Goal: Task Accomplishment & Management: Manage account settings

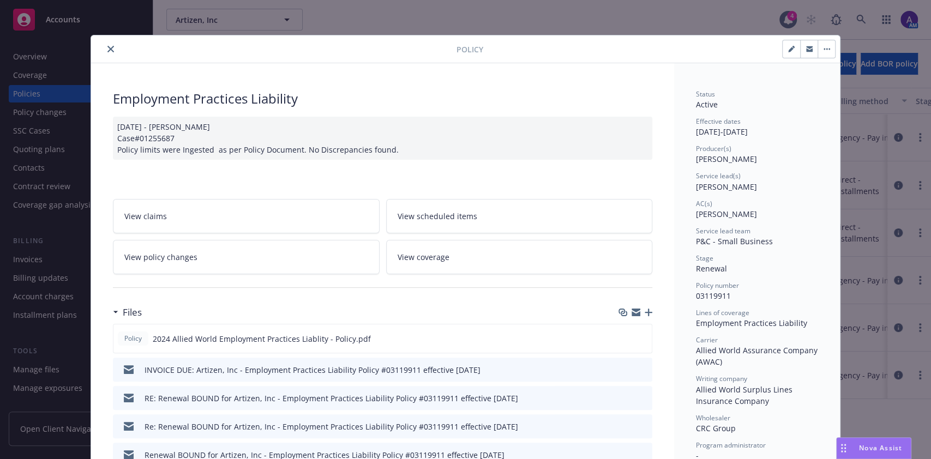
click at [104, 46] on button "close" at bounding box center [110, 49] width 13 height 13
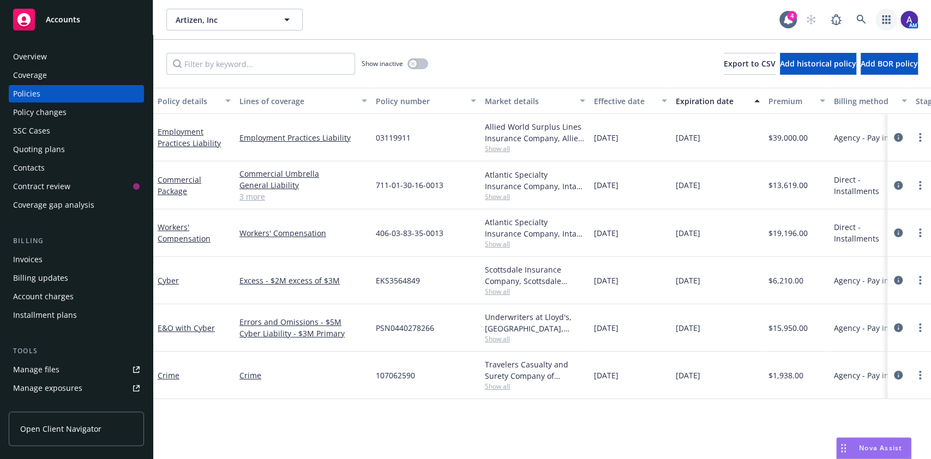
click at [876, 25] on link "button" at bounding box center [886, 20] width 22 height 22
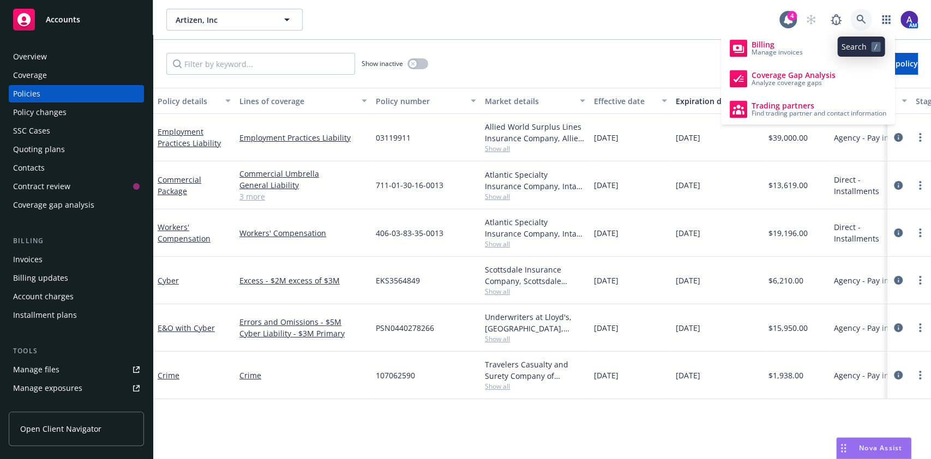
click at [862, 21] on icon at bounding box center [860, 19] width 9 height 9
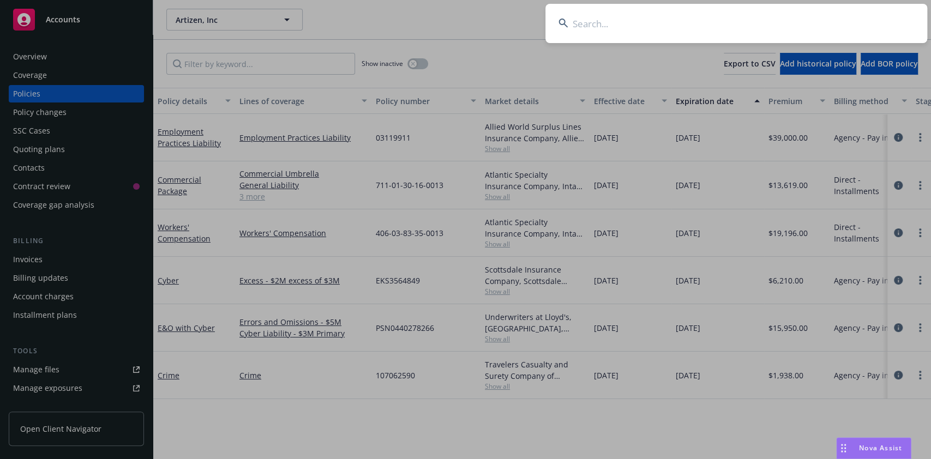
click at [799, 27] on input at bounding box center [736, 23] width 382 height 39
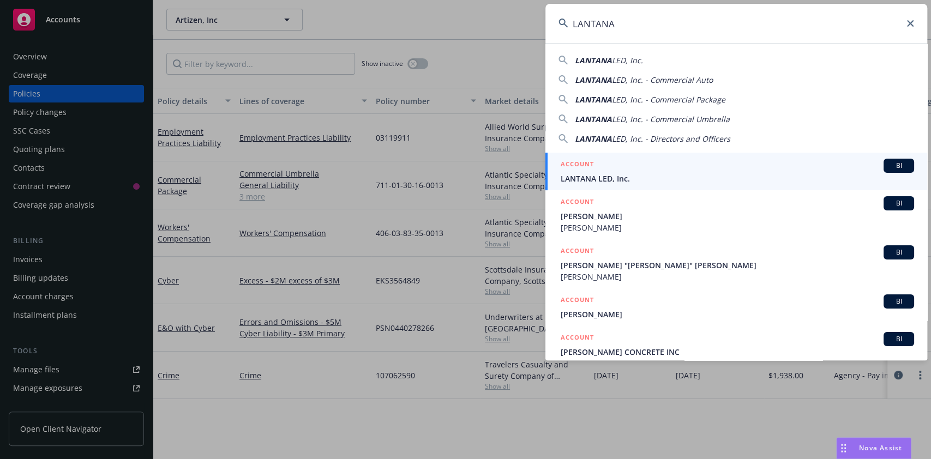
type input "LANTANA"
click at [609, 182] on span "LANTANA LED, Inc." at bounding box center [736, 178] width 353 height 11
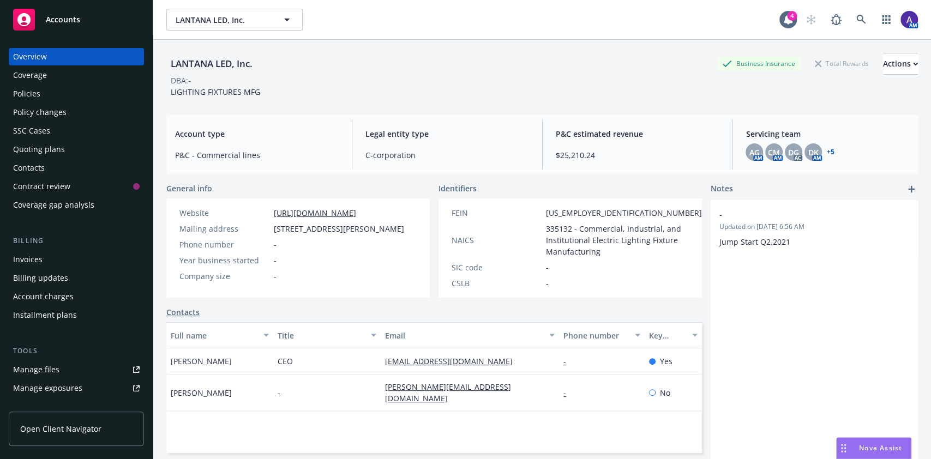
click at [49, 100] on div "Policies" at bounding box center [76, 93] width 126 height 17
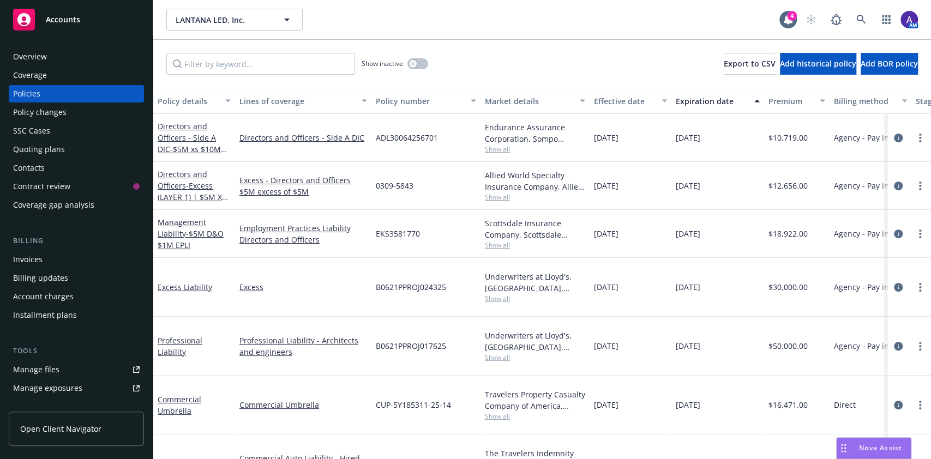
click at [49, 57] on div "Overview" at bounding box center [76, 56] width 126 height 17
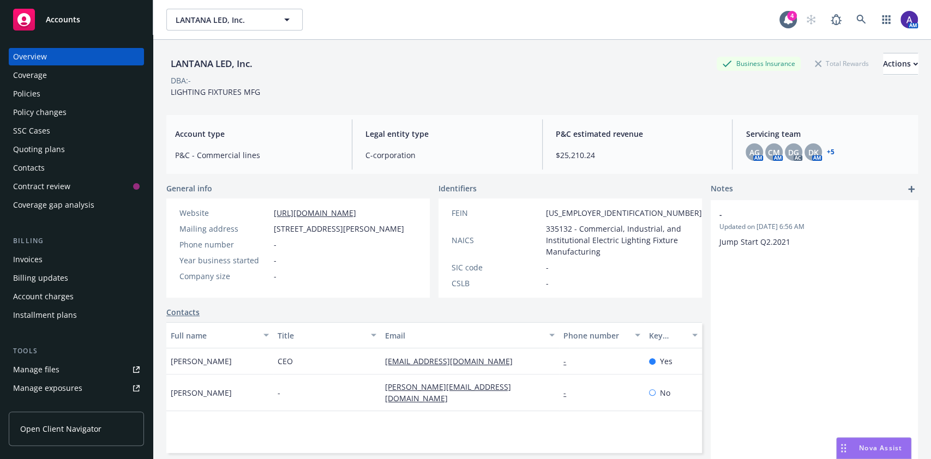
click at [44, 95] on div "Policies" at bounding box center [76, 93] width 126 height 17
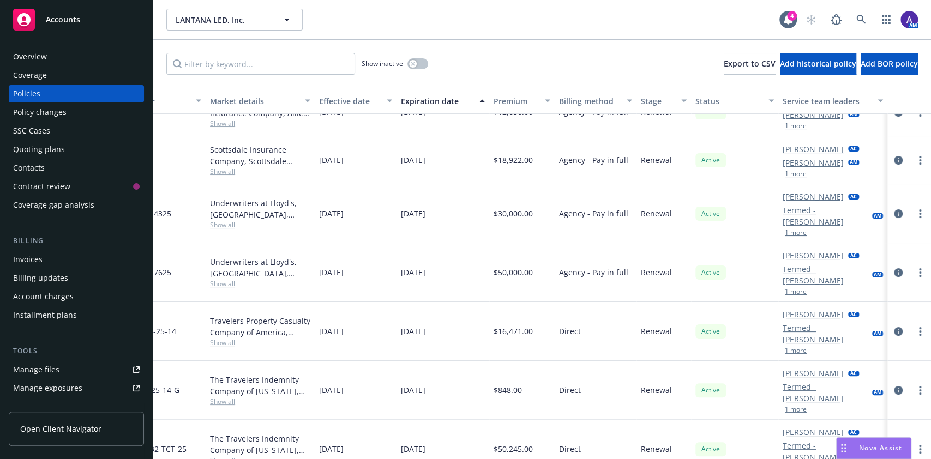
scroll to position [100, 286]
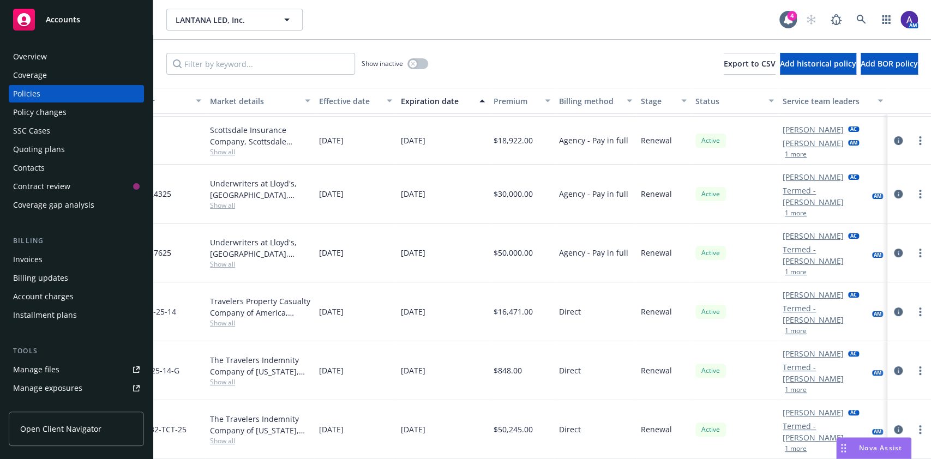
click at [784, 386] on button "1 more" at bounding box center [795, 389] width 22 height 7
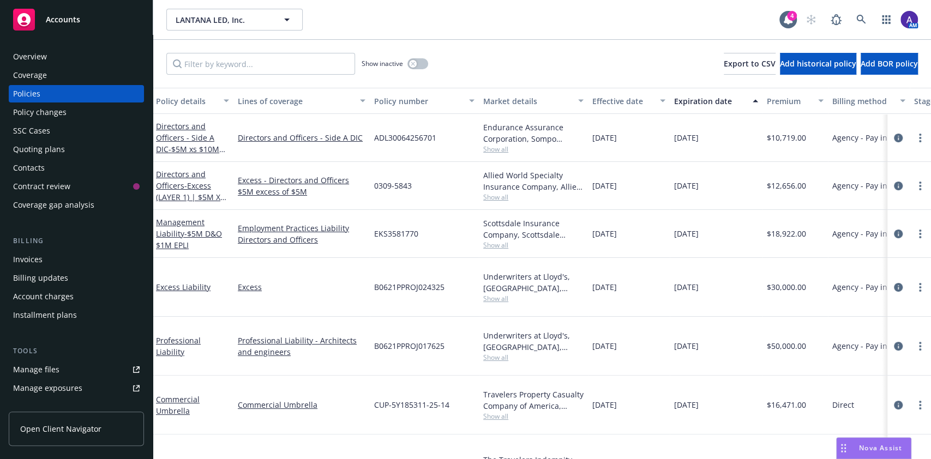
scroll to position [0, 0]
click at [49, 63] on div "Overview" at bounding box center [76, 56] width 126 height 17
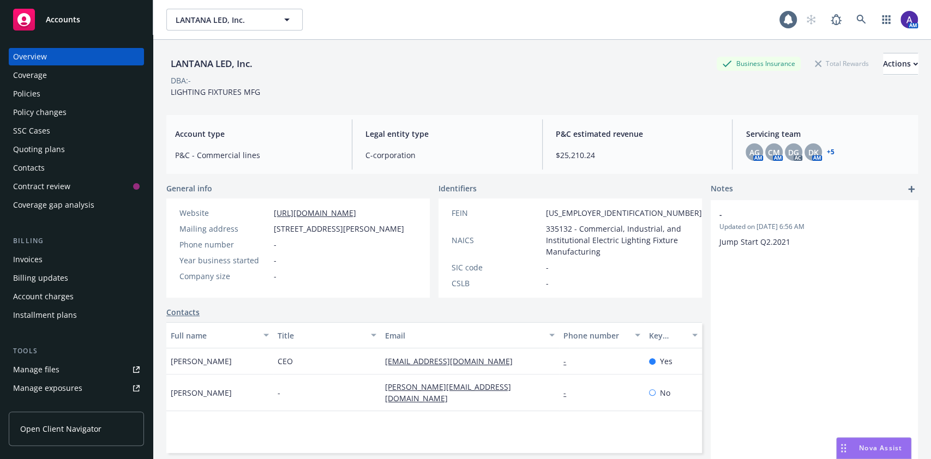
click at [49, 89] on div "Policies" at bounding box center [76, 93] width 126 height 17
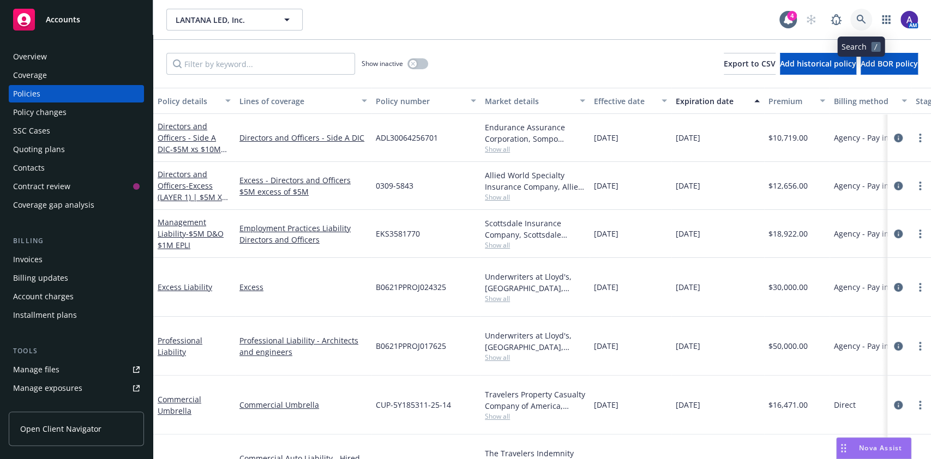
click at [868, 21] on link at bounding box center [861, 20] width 22 height 22
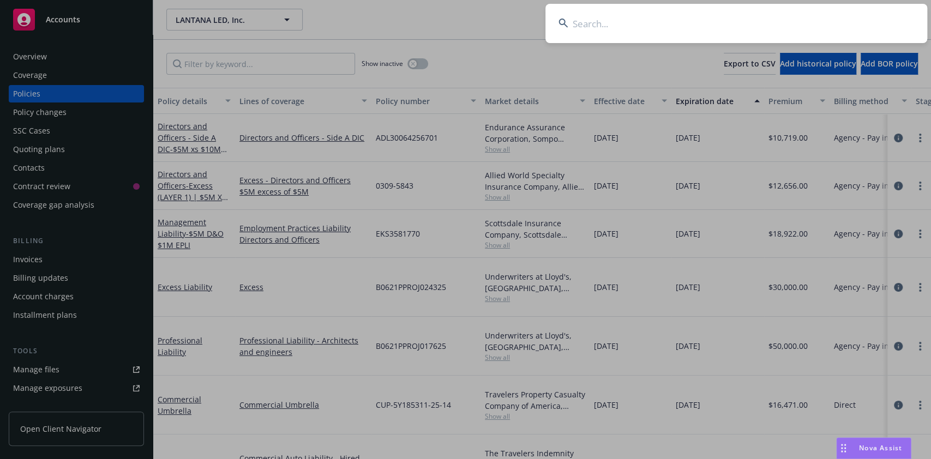
click at [776, 33] on input at bounding box center [736, 23] width 382 height 39
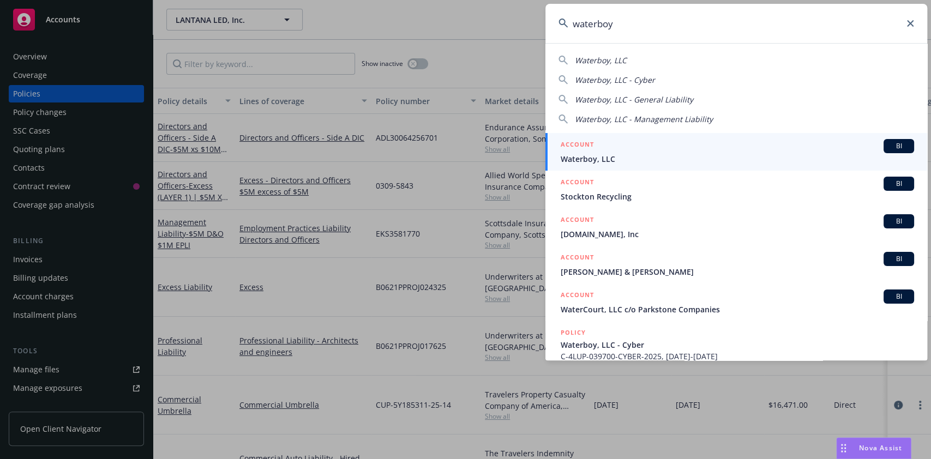
type input "waterboy"
click at [645, 156] on span "Waterboy, LLC" at bounding box center [736, 158] width 353 height 11
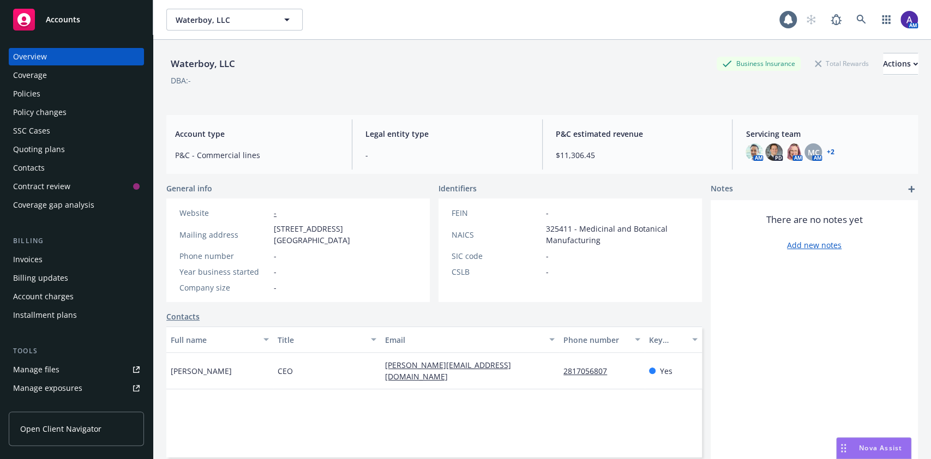
click at [27, 98] on div "Policies" at bounding box center [26, 93] width 27 height 17
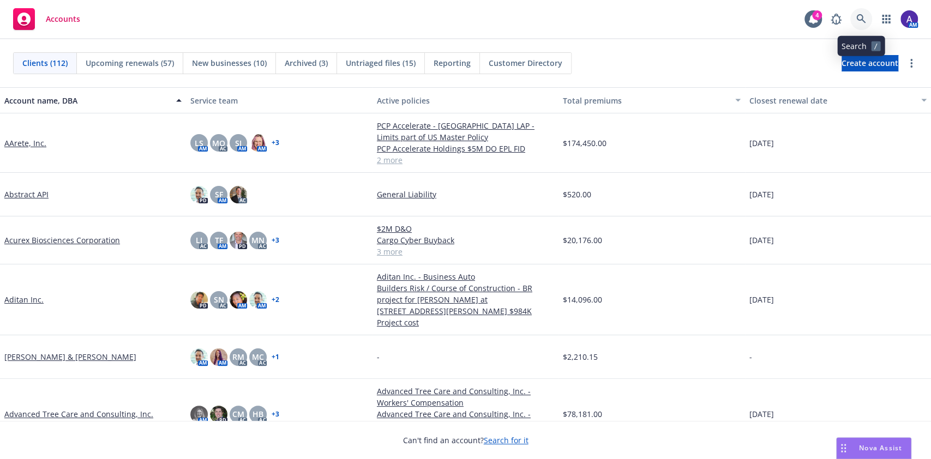
click at [856, 20] on icon at bounding box center [861, 19] width 10 height 10
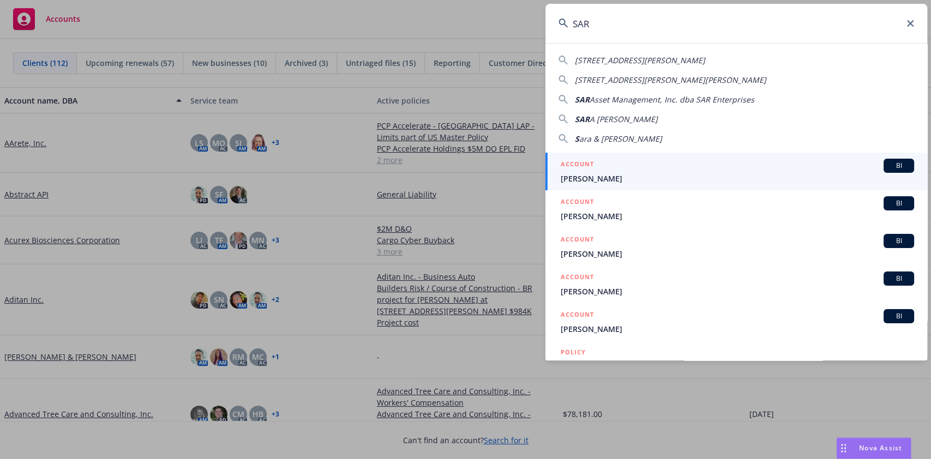
click at [681, 28] on input "SAR" at bounding box center [736, 23] width 382 height 39
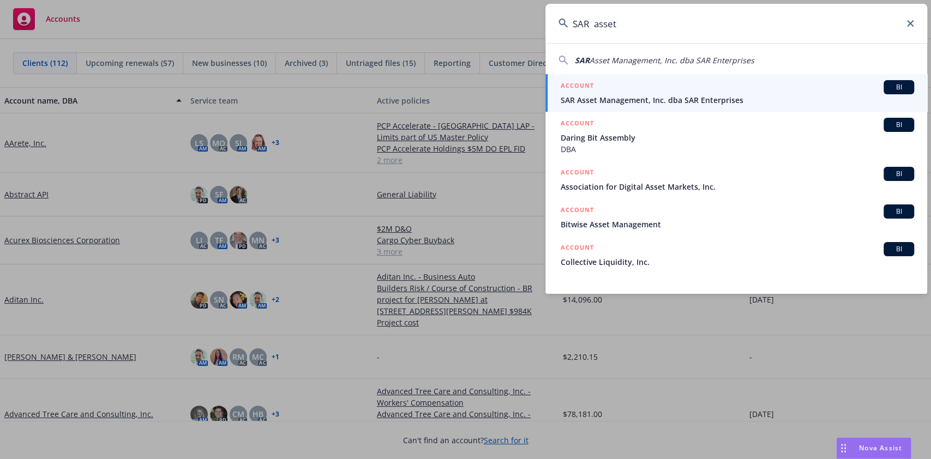
type input "SAR asset"
click at [682, 86] on div "ACCOUNT BI" at bounding box center [736, 87] width 353 height 14
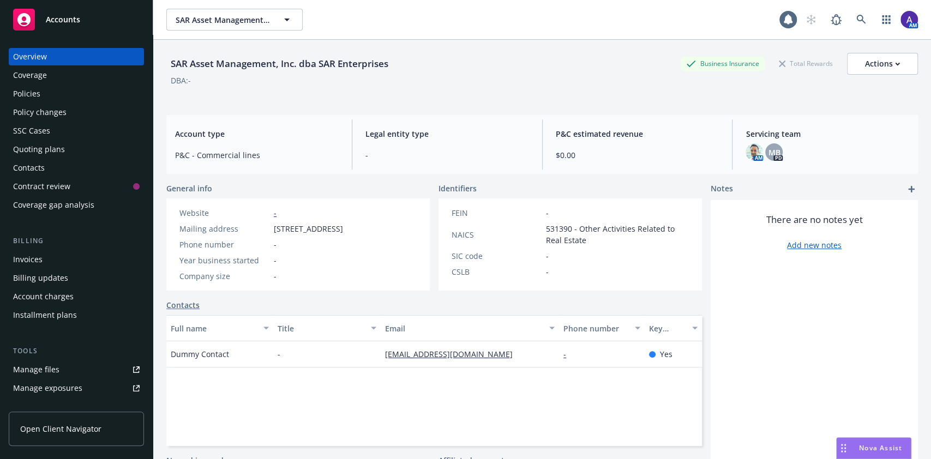
click at [65, 83] on div "Coverage" at bounding box center [76, 75] width 126 height 17
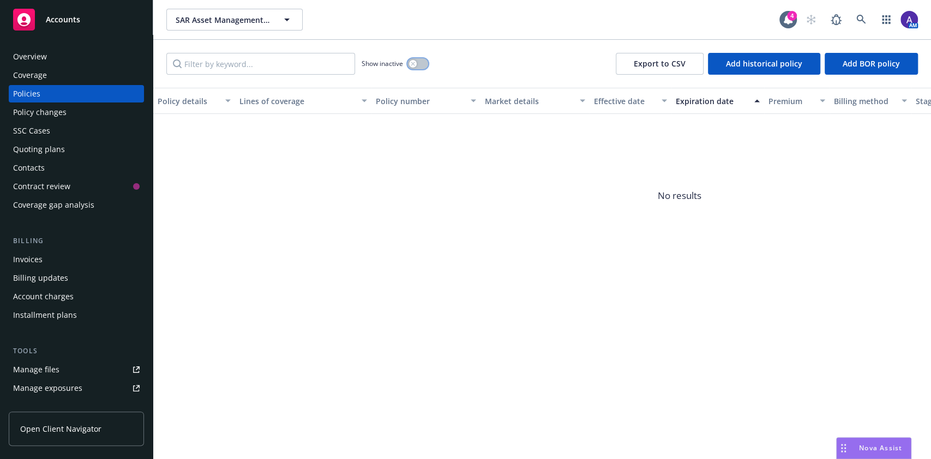
click at [413, 59] on button "button" at bounding box center [417, 63] width 21 height 11
click at [860, 16] on icon at bounding box center [861, 20] width 10 height 10
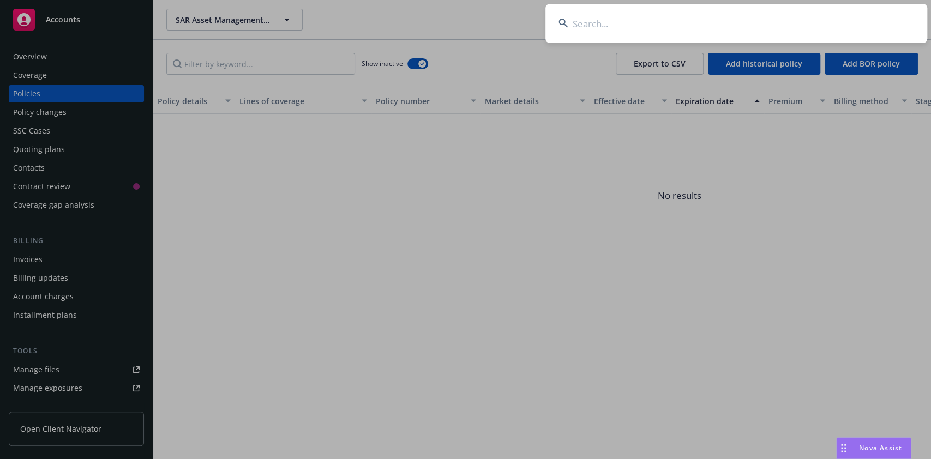
click at [776, 23] on input at bounding box center [736, 23] width 382 height 39
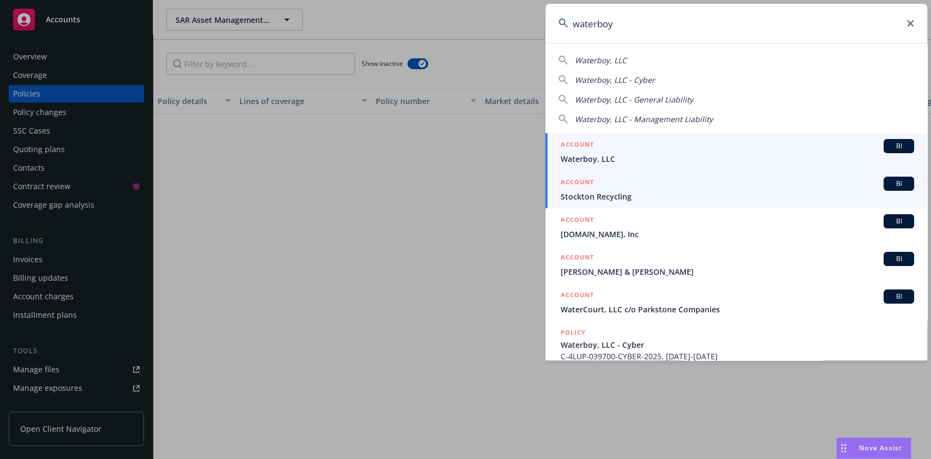
type input "waterboy"
click at [612, 148] on div "ACCOUNT BI" at bounding box center [736, 146] width 353 height 14
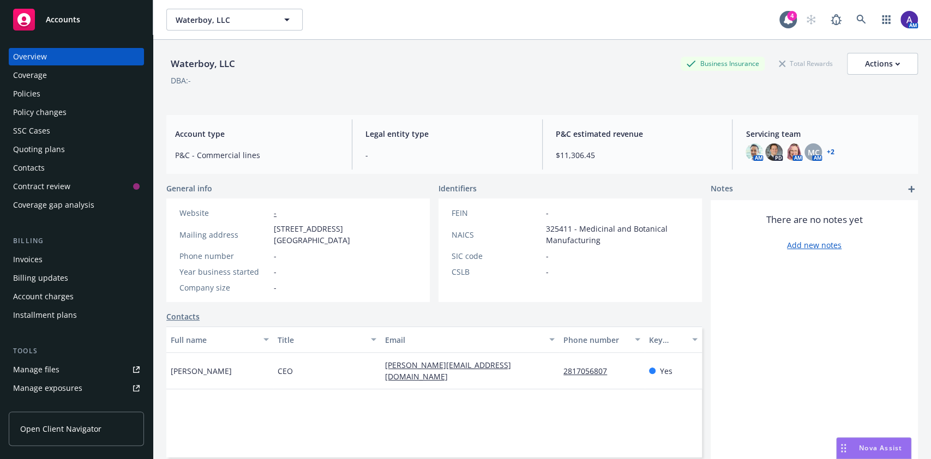
click at [47, 89] on div "Policies" at bounding box center [76, 93] width 126 height 17
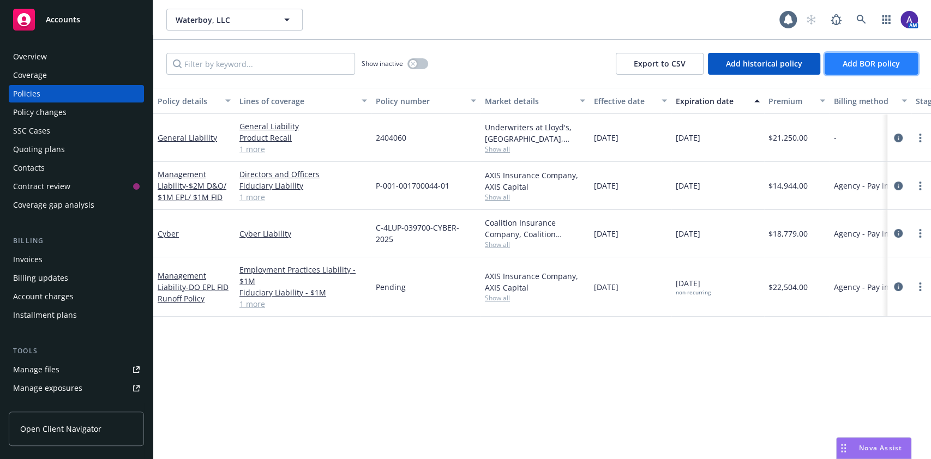
click at [868, 65] on span "Add BOR policy" at bounding box center [870, 63] width 57 height 10
select select "other"
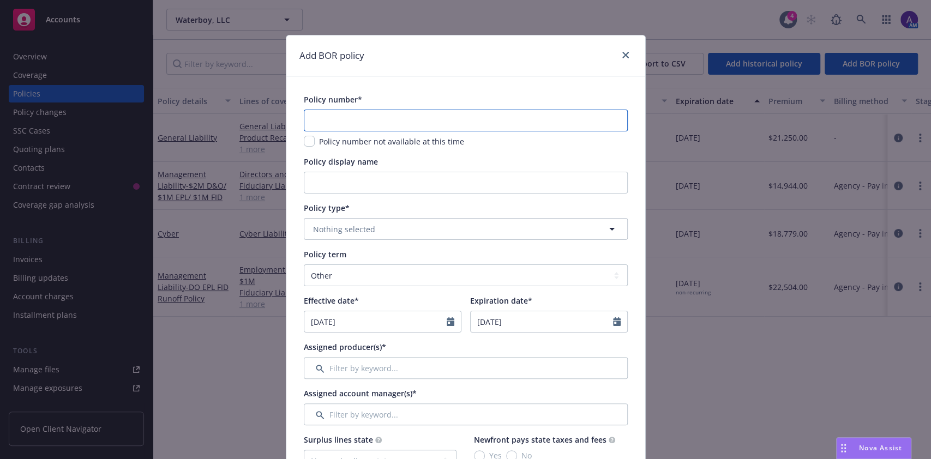
click at [518, 117] on input "text" at bounding box center [466, 121] width 324 height 22
paste input "Policy No. HRN-240545-24"
drag, startPoint x: 340, startPoint y: 119, endPoint x: 257, endPoint y: 115, distance: 83.5
click at [257, 115] on div "Add BOR policy Policy number* Policy No. HRN-240545-24 Policy number not availa…" at bounding box center [465, 229] width 931 height 459
type input "HRN-240545-24"
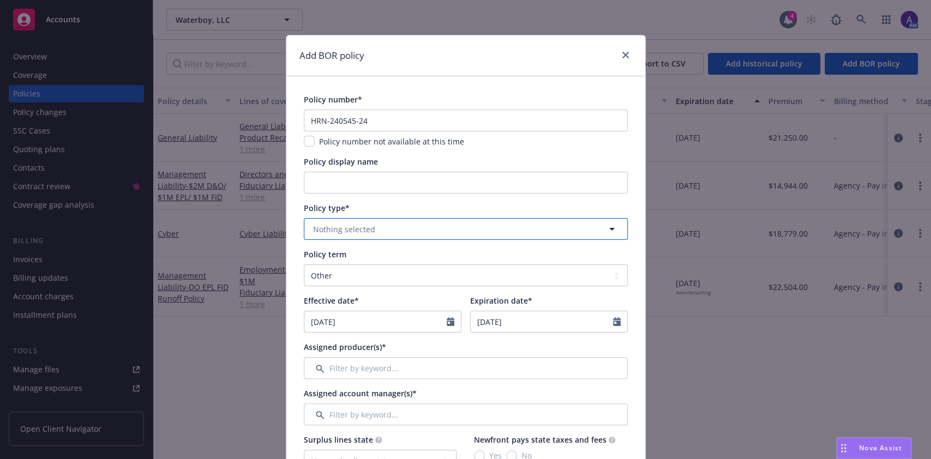
click at [329, 223] on span "Nothing selected" at bounding box center [344, 228] width 62 height 11
type input "stock"
click at [359, 262] on strong "Stock Throughput" at bounding box center [350, 260] width 68 height 10
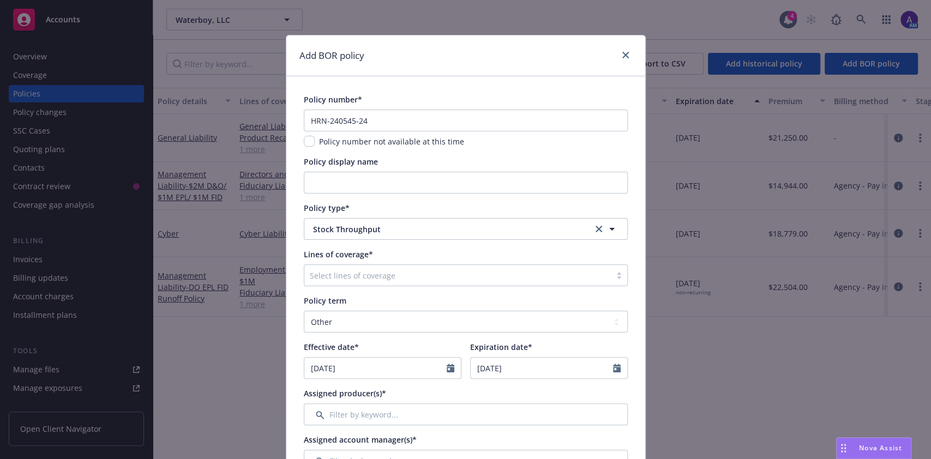
click at [367, 281] on div at bounding box center [457, 275] width 295 height 13
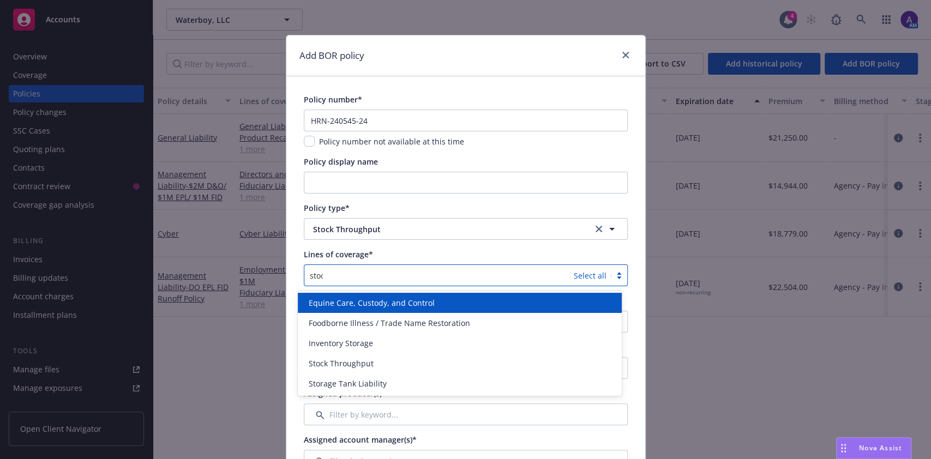
type input "stock"
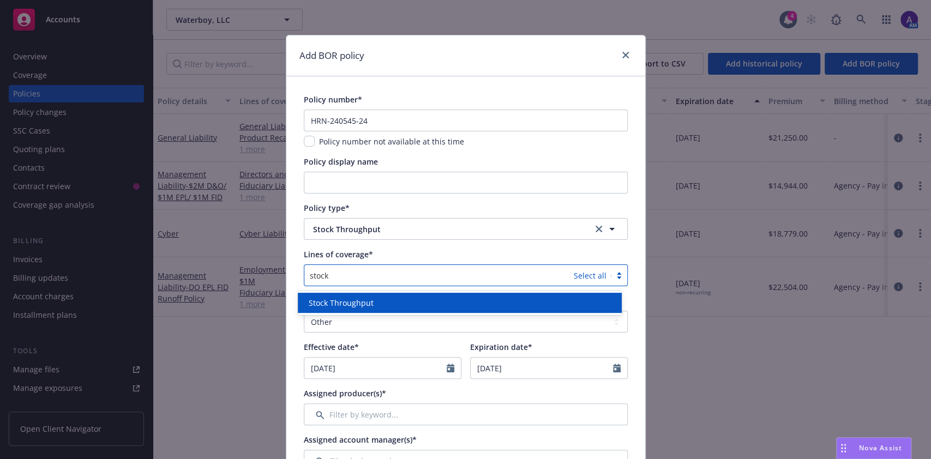
click at [367, 297] on span "Stock Throughput" at bounding box center [341, 302] width 65 height 11
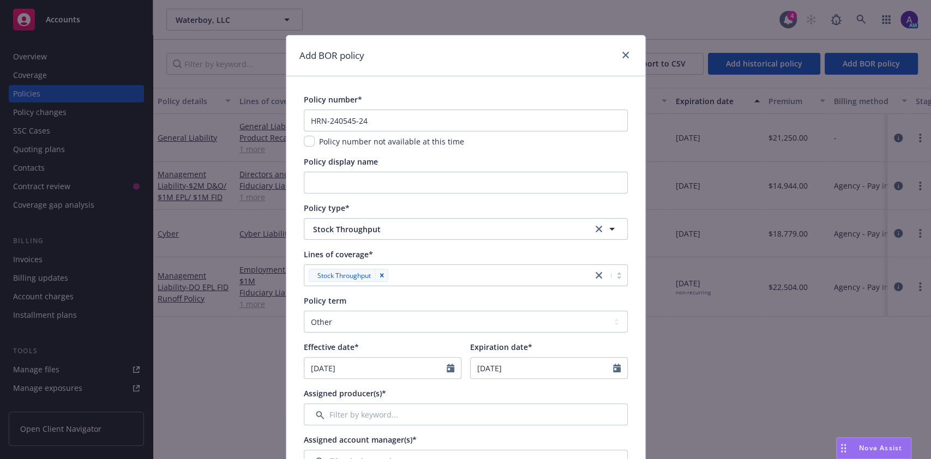
click at [458, 254] on div "Lines of coverage*" at bounding box center [466, 254] width 324 height 11
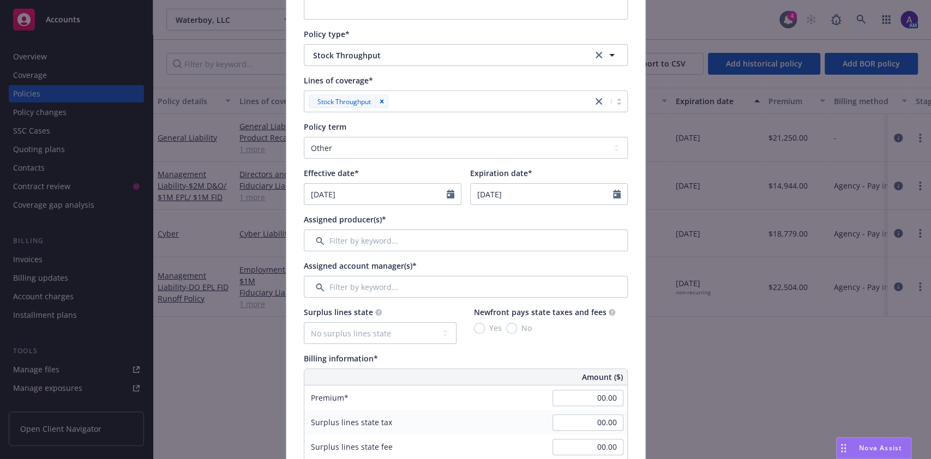
scroll to position [176, 0]
select select "8"
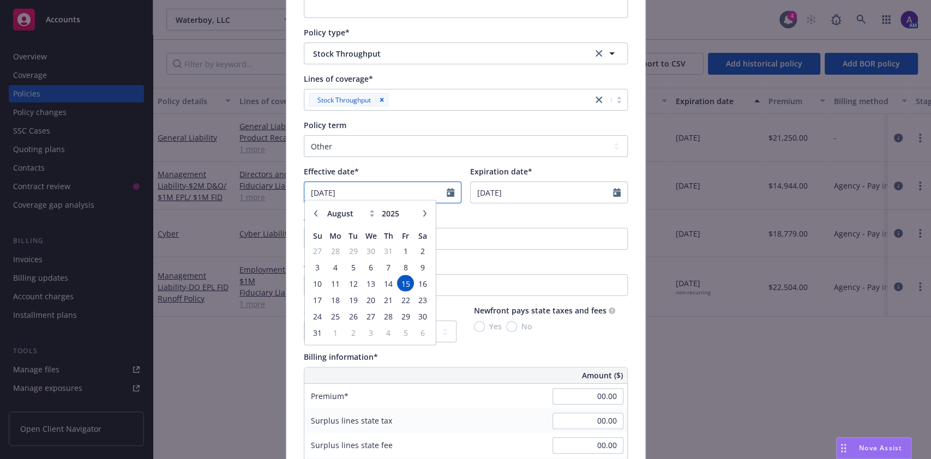
click at [371, 190] on input "08/15/2025" at bounding box center [375, 192] width 142 height 21
drag, startPoint x: 362, startPoint y: 197, endPoint x: 264, endPoint y: 196, distance: 98.1
click at [264, 196] on div "Add BOR policy Policy number* HRN-240545-24 Policy number not available at this…" at bounding box center [465, 229] width 931 height 459
type input "[DATE]"
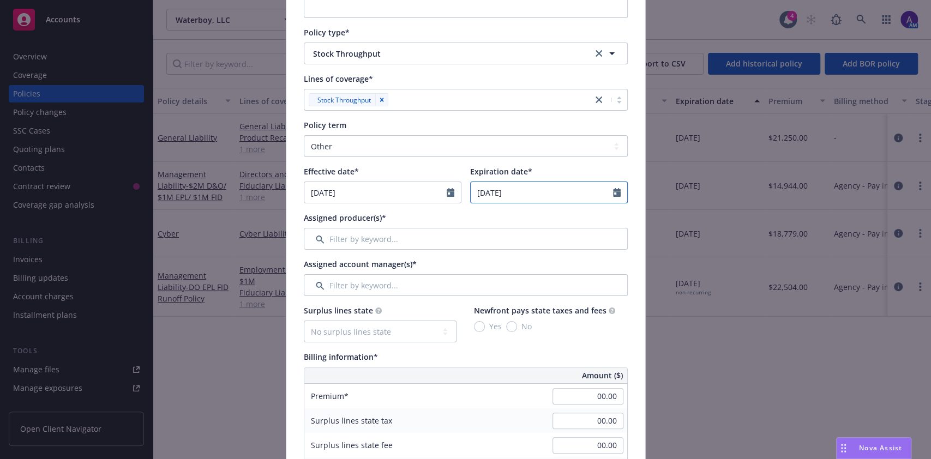
click at [517, 190] on input "08/15/2026" at bounding box center [541, 192] width 142 height 21
select select "8"
click at [517, 190] on input "08/15/2026" at bounding box center [541, 192] width 142 height 21
click at [366, 150] on select "Select policy term 12 Month 6 Month 4 Month 3 Month 2 Month 1 Month 36 Month (3…" at bounding box center [466, 146] width 324 height 22
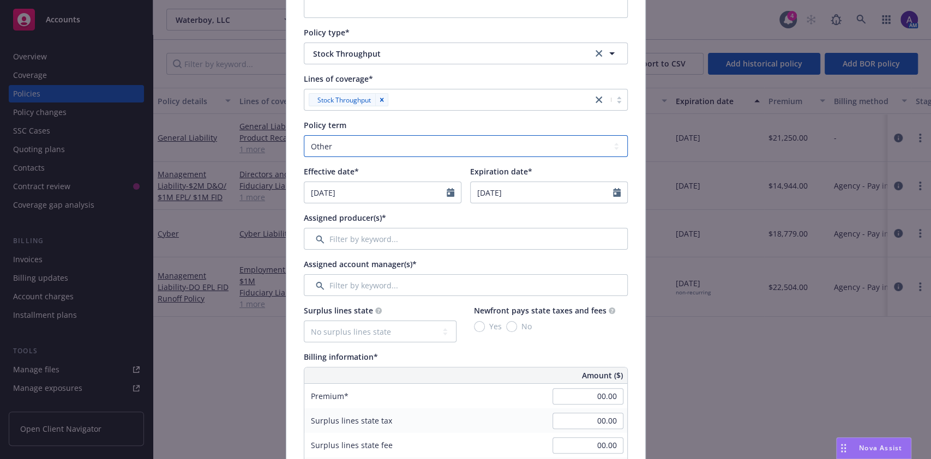
select select "12"
click at [304, 135] on select "Select policy term 12 Month 6 Month 4 Month 3 Month 2 Month 1 Month 36 Month (3…" at bounding box center [466, 146] width 324 height 22
type input "[DATE]"
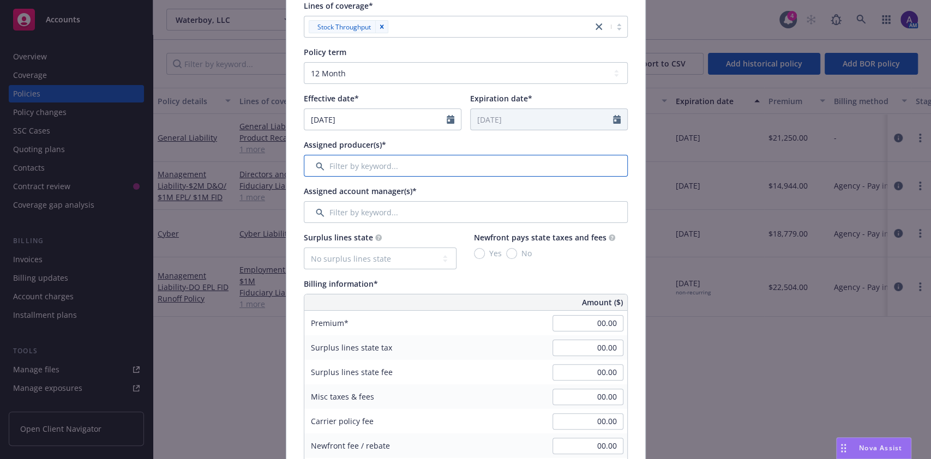
click at [344, 170] on input "Filter by keyword..." at bounding box center [466, 166] width 324 height 22
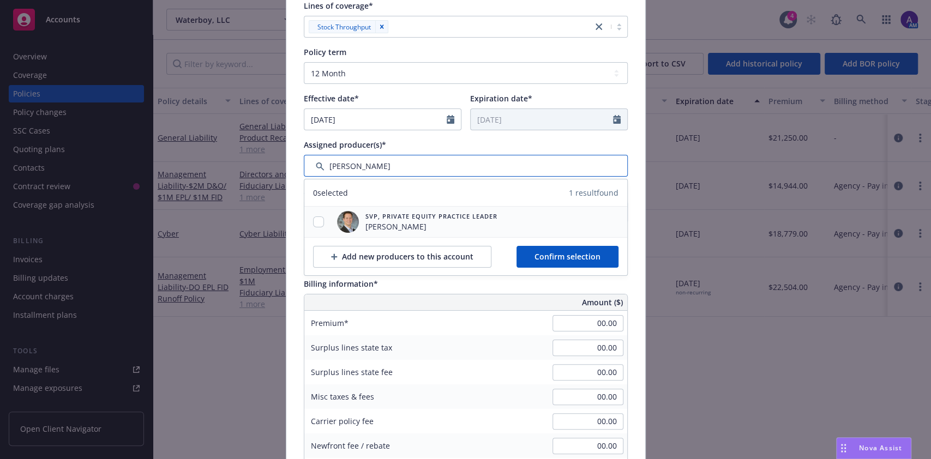
type input "mason"
click at [313, 223] on input "checkbox" at bounding box center [318, 221] width 11 height 11
checkbox input "true"
click at [584, 259] on span "Confirm selection" at bounding box center [567, 256] width 66 height 10
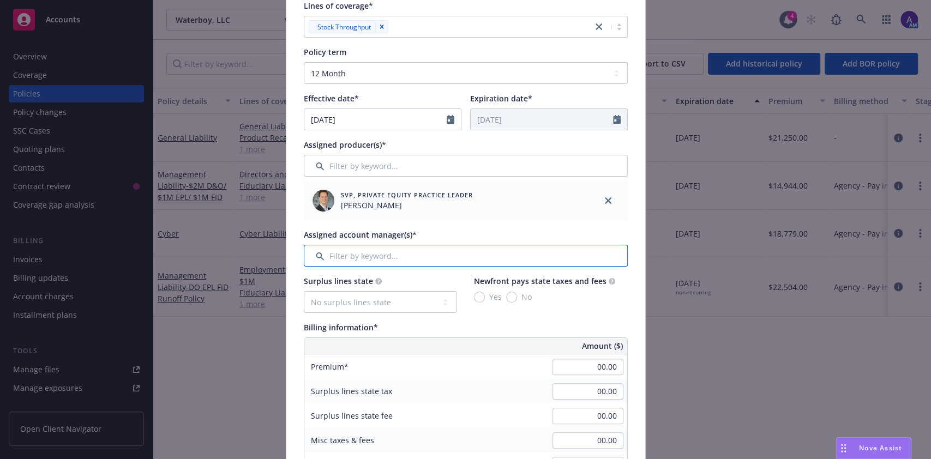
click at [384, 262] on input "Filter by keyword..." at bounding box center [466, 256] width 324 height 22
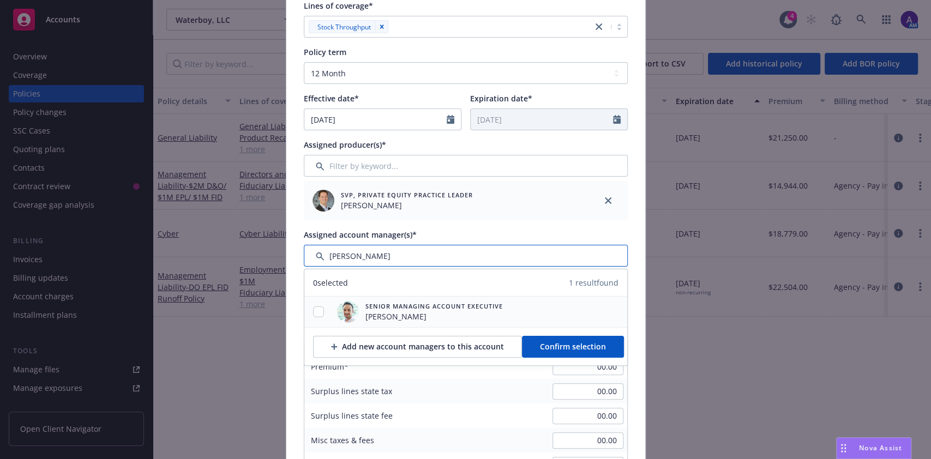
type input "adnan"
click at [314, 307] on input "checkbox" at bounding box center [318, 311] width 11 height 11
checkbox input "true"
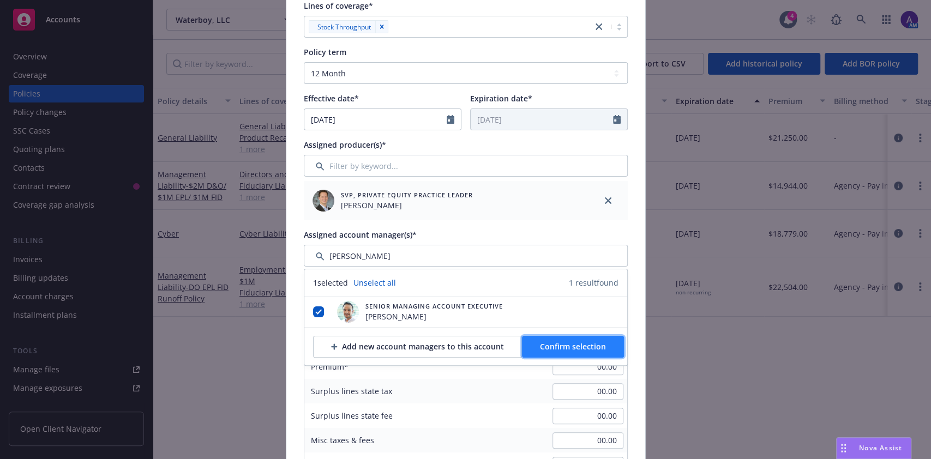
click at [523, 340] on button "Confirm selection" at bounding box center [573, 347] width 102 height 22
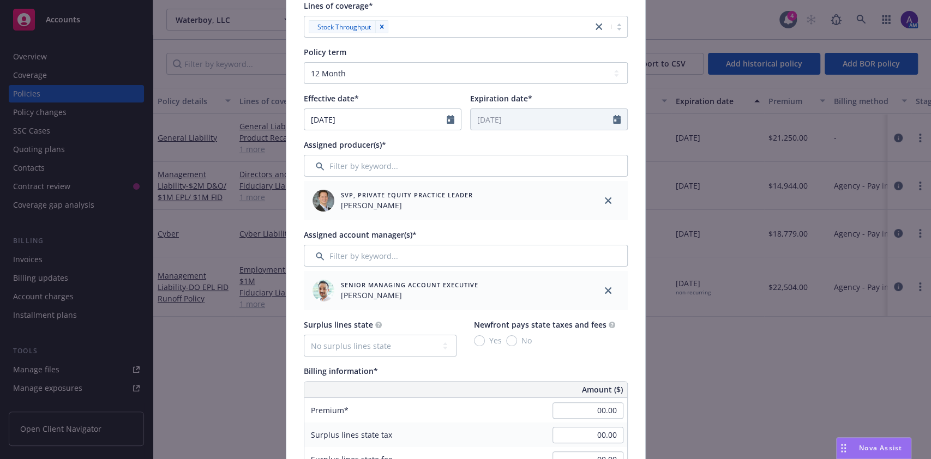
click at [388, 329] on div "Surplus lines state" at bounding box center [380, 324] width 153 height 11
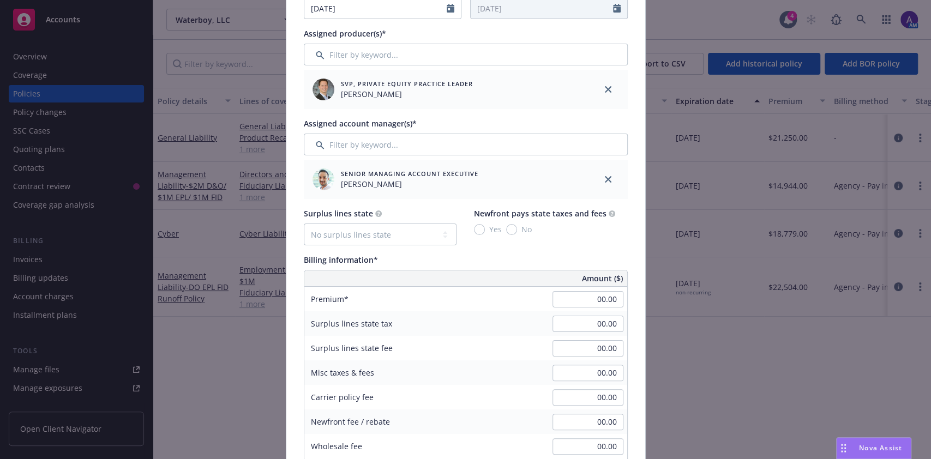
scroll to position [366, 0]
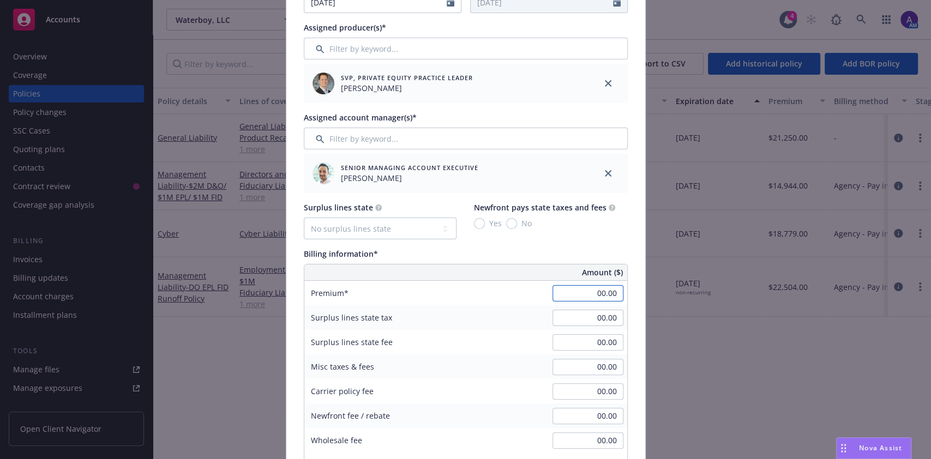
click at [593, 287] on input "00.00" at bounding box center [587, 293] width 71 height 16
type input "7,000.00"
click at [499, 328] on div "Surplus lines state tax 00.00" at bounding box center [465, 317] width 323 height 25
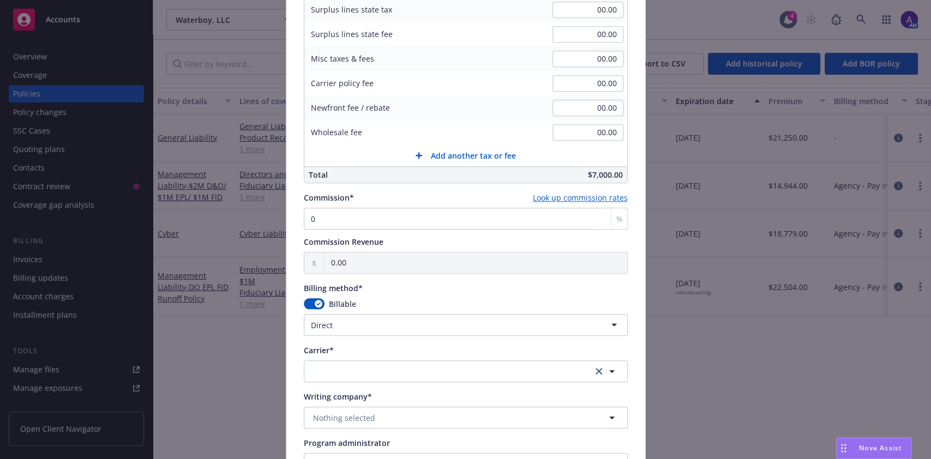
scroll to position [770, 0]
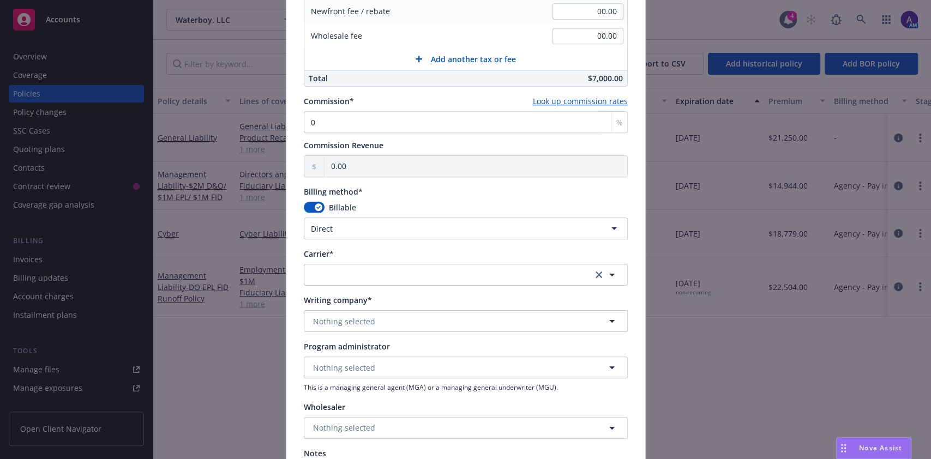
click at [346, 235] on html "Accounts Overview Coverage Policies Policy changes SSC Cases Quoting plans Cont…" at bounding box center [465, 229] width 931 height 459
select select "AGENCY_PAY_IN_FULL"
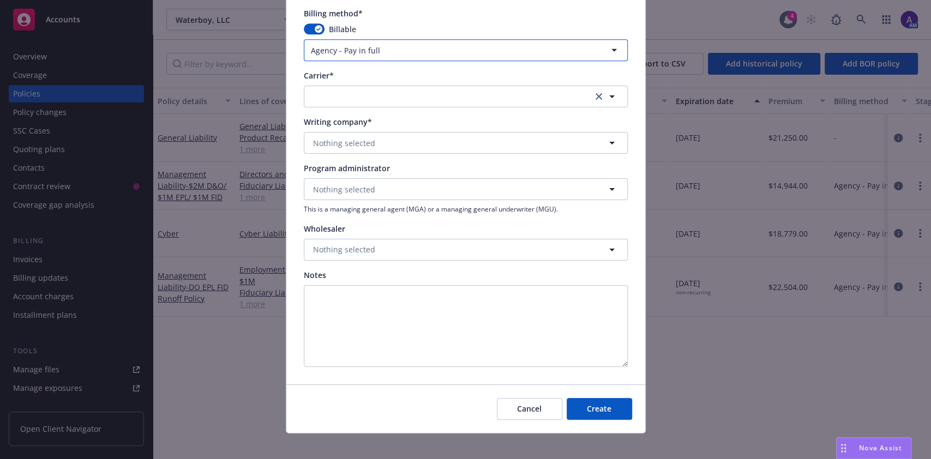
scroll to position [957, 0]
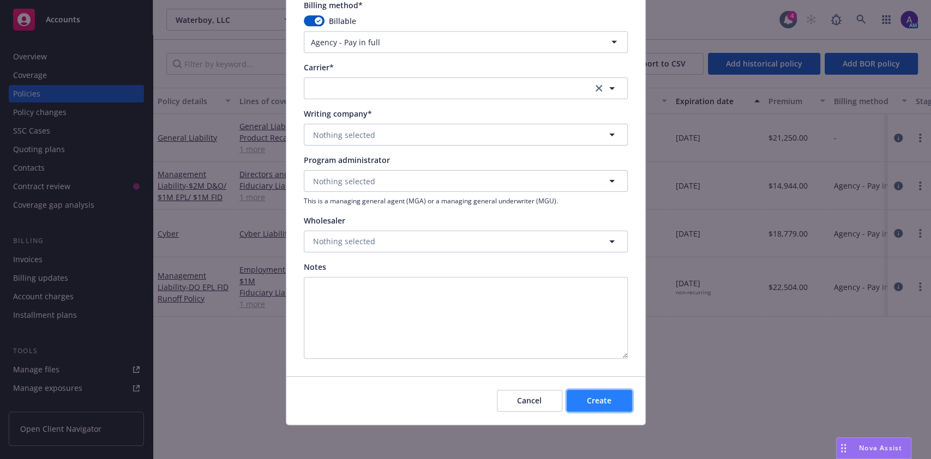
click at [591, 400] on span "Create" at bounding box center [599, 400] width 25 height 10
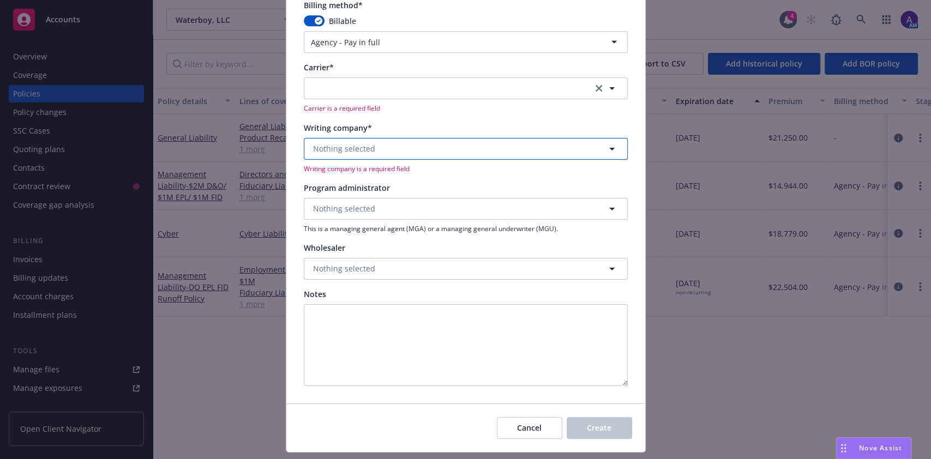
click at [434, 148] on button "Nothing selected" at bounding box center [466, 149] width 324 height 22
click at [320, 151] on span "Nothing selected" at bounding box center [344, 148] width 62 height 11
type input "load"
click at [336, 74] on div "Carrier* Carrier is a required field" at bounding box center [466, 87] width 324 height 51
click at [333, 85] on button "button" at bounding box center [466, 88] width 324 height 22
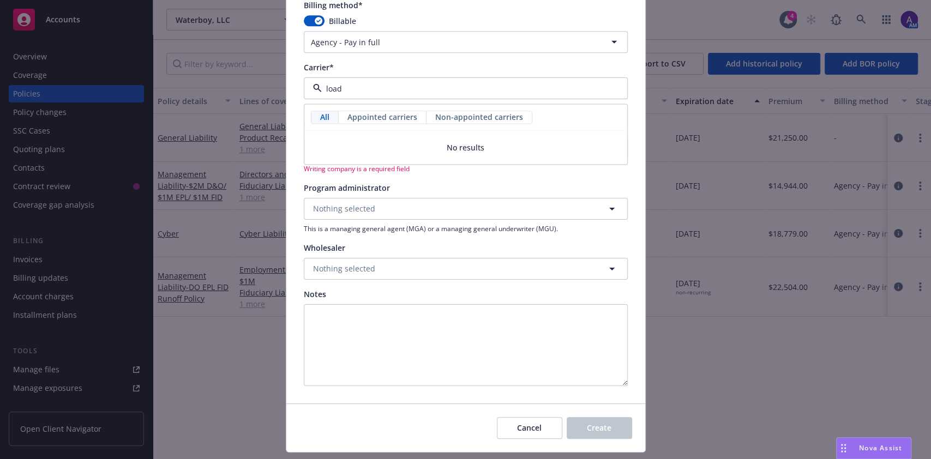
type input "load"
click at [406, 187] on div "Program administrator" at bounding box center [466, 187] width 324 height 11
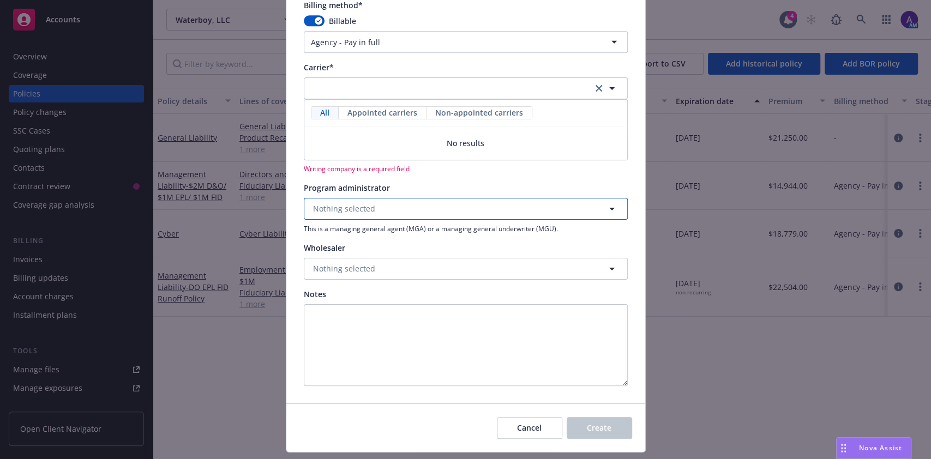
click at [384, 216] on button "Nothing selected" at bounding box center [466, 209] width 324 height 22
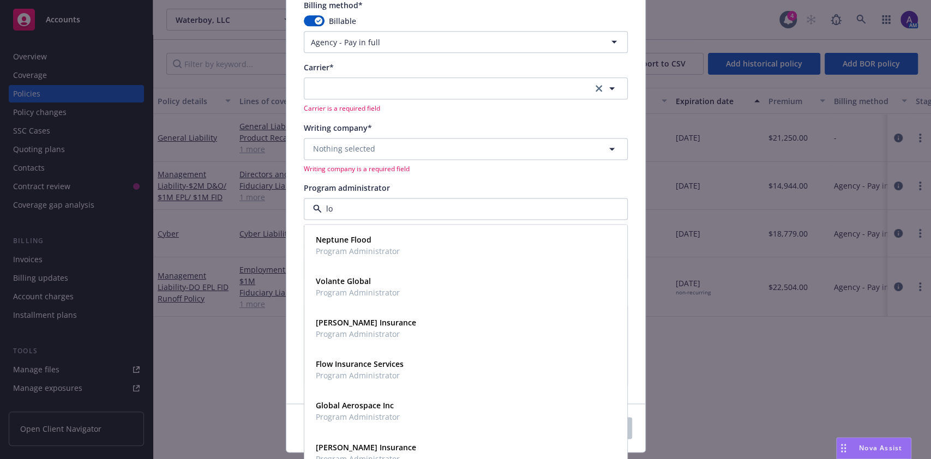
type input "l"
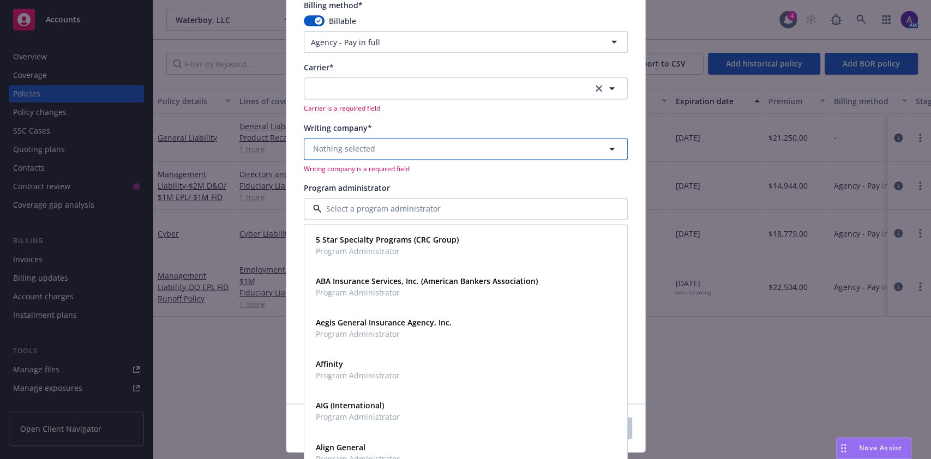
click at [495, 148] on button "Nothing selected" at bounding box center [466, 149] width 324 height 22
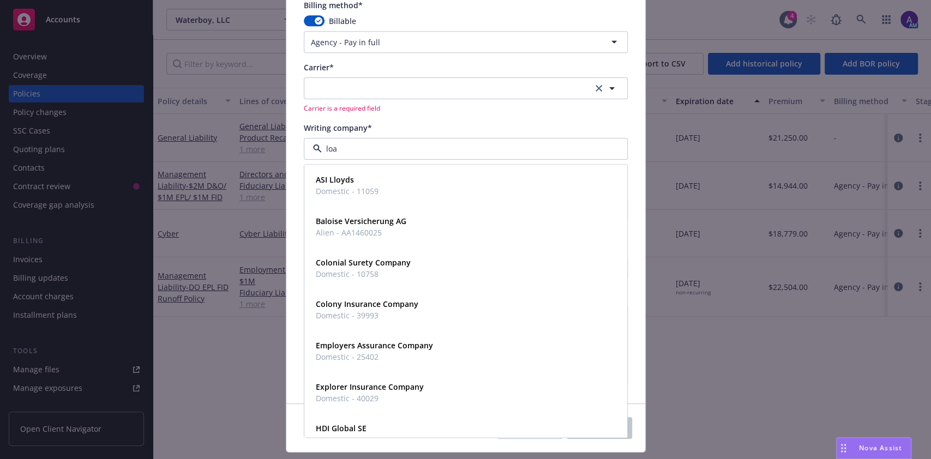
type input "load"
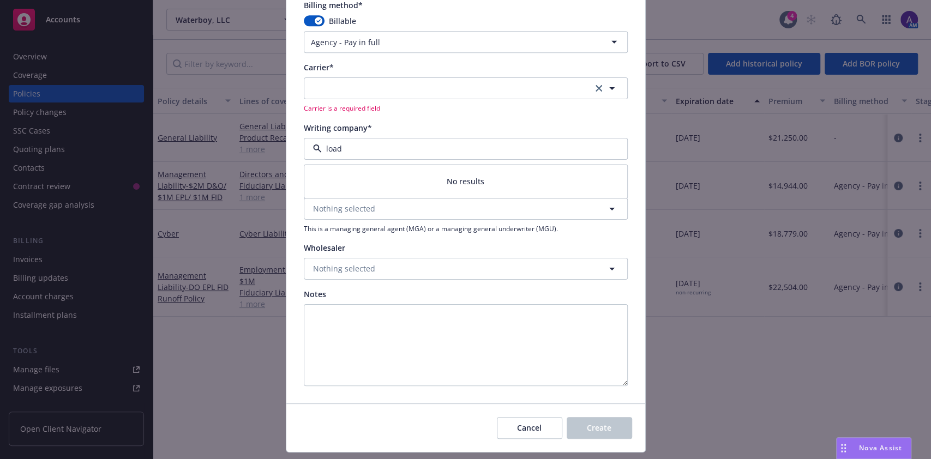
click at [413, 144] on input "load" at bounding box center [463, 148] width 283 height 11
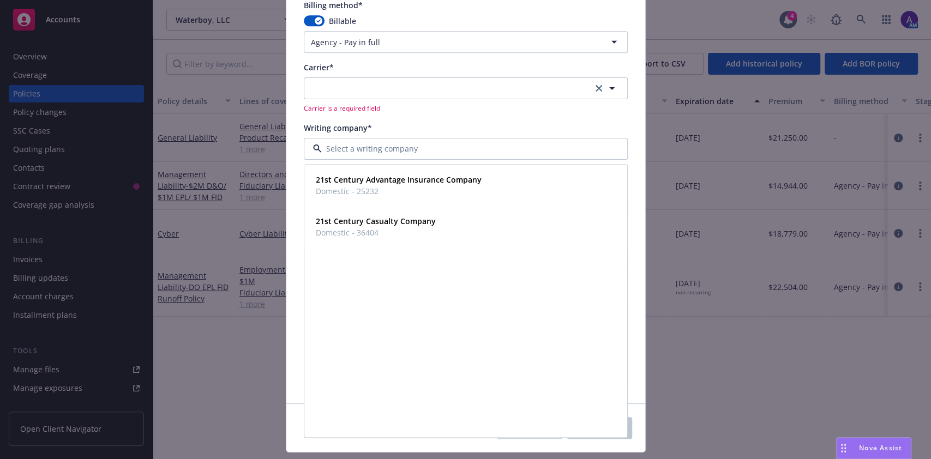
click at [413, 144] on input at bounding box center [463, 148] width 283 height 11
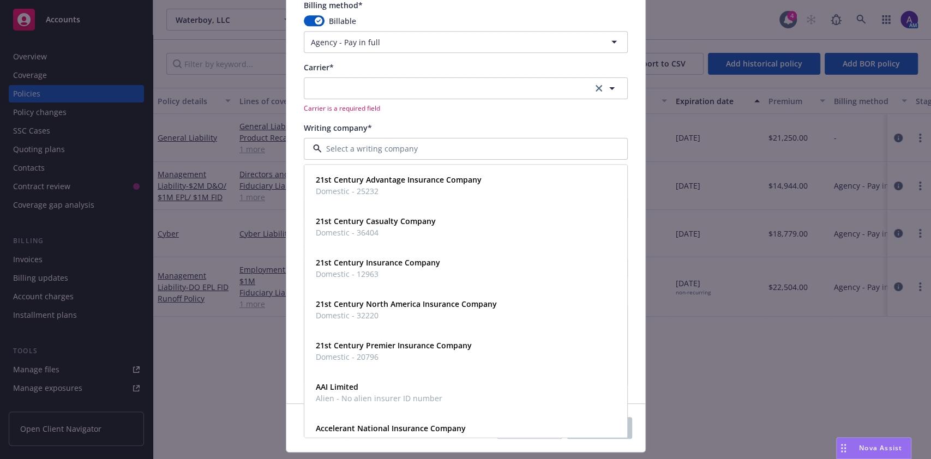
click at [413, 144] on input at bounding box center [463, 148] width 283 height 11
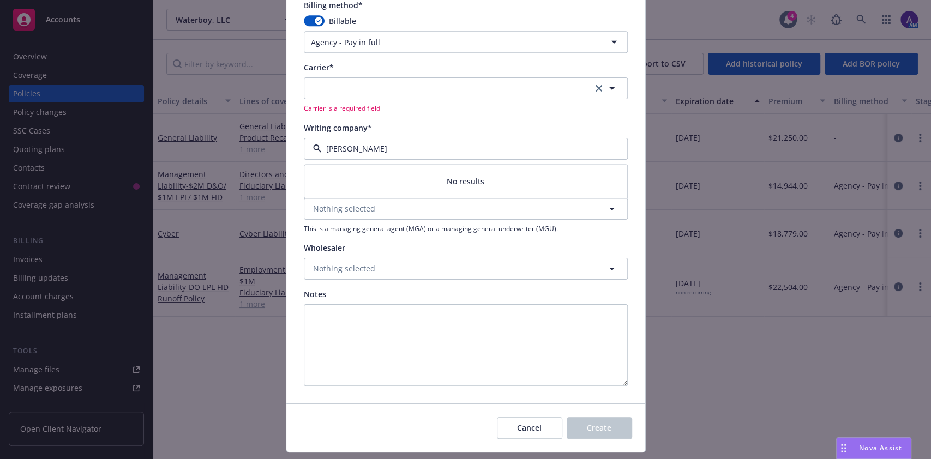
type input "falvey"
click at [375, 89] on button "button" at bounding box center [466, 88] width 324 height 22
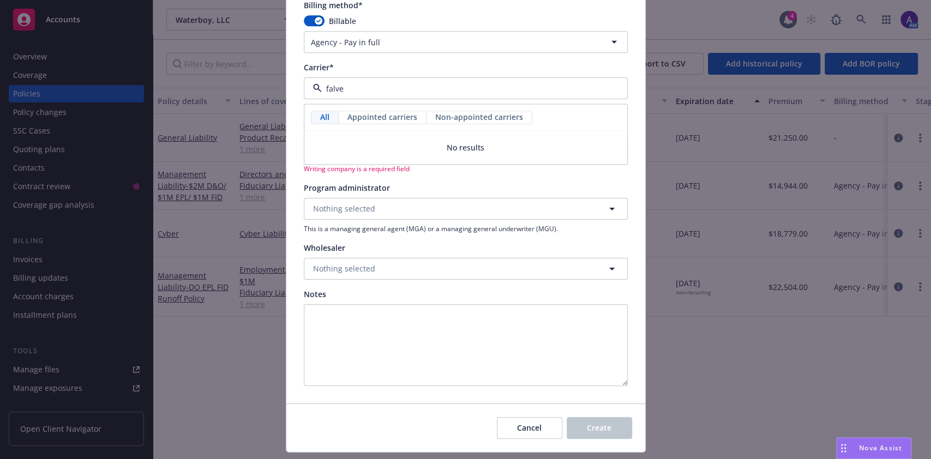
type input "falvey"
click at [375, 89] on input "falvey" at bounding box center [463, 88] width 283 height 11
click at [375, 89] on input at bounding box center [463, 88] width 283 height 11
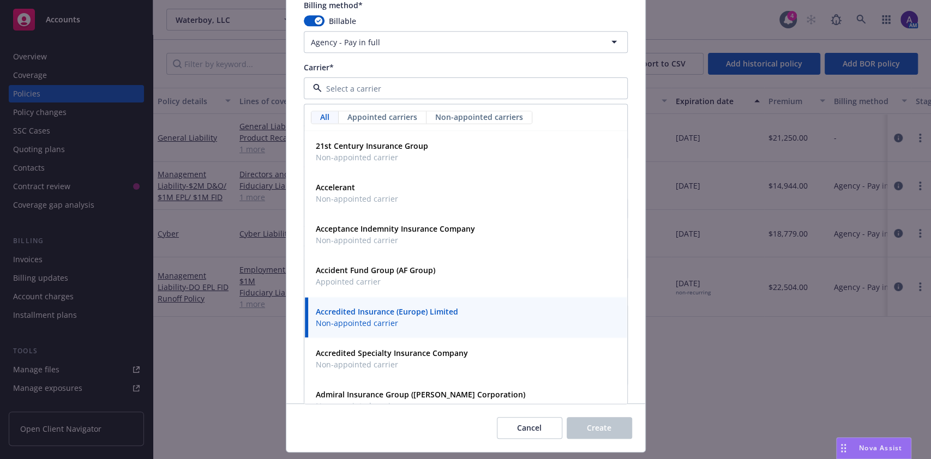
click at [375, 89] on input at bounding box center [463, 88] width 283 height 11
click at [413, 75] on div "Carrier* All Appointed carriers Non-appointed carriers 21st Century Insurance G…" at bounding box center [466, 87] width 324 height 51
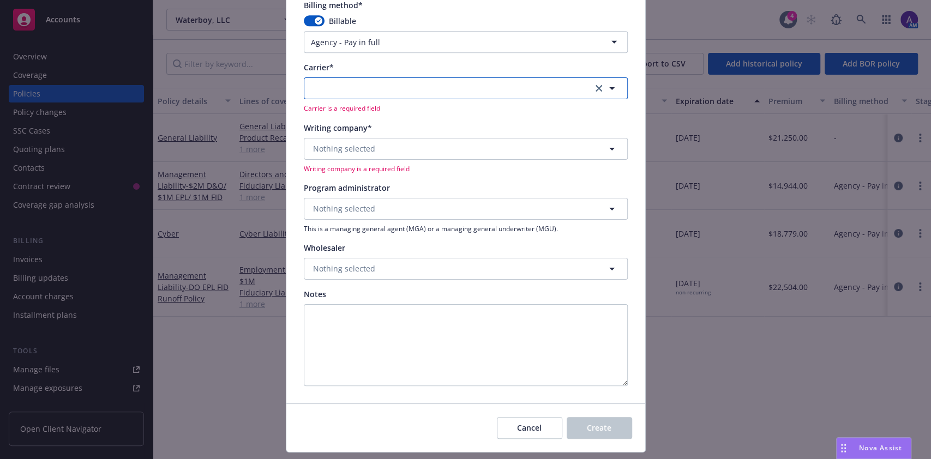
click at [389, 87] on button "button" at bounding box center [466, 88] width 324 height 22
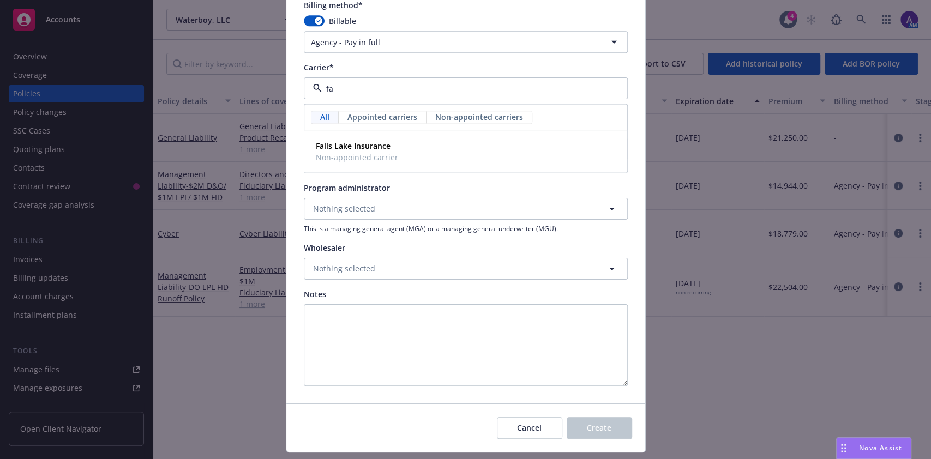
type input "f"
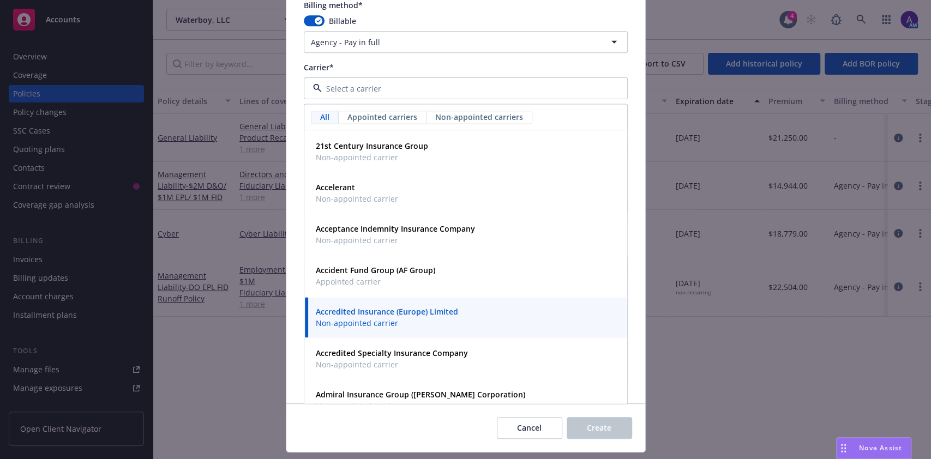
click at [373, 70] on div "Carrier*" at bounding box center [466, 67] width 324 height 11
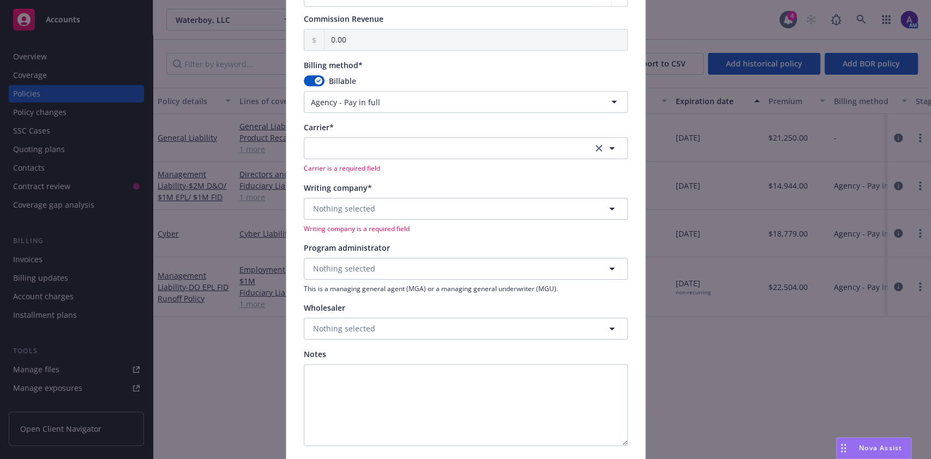
scroll to position [896, 0]
click at [359, 264] on span "Nothing selected" at bounding box center [344, 269] width 62 height 11
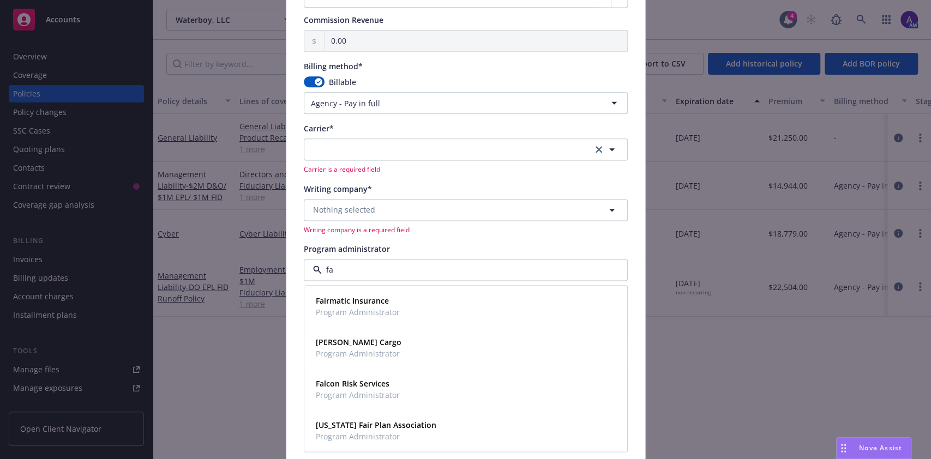
type input "fal"
click at [371, 298] on span "Falvey Cargo" at bounding box center [359, 300] width 86 height 11
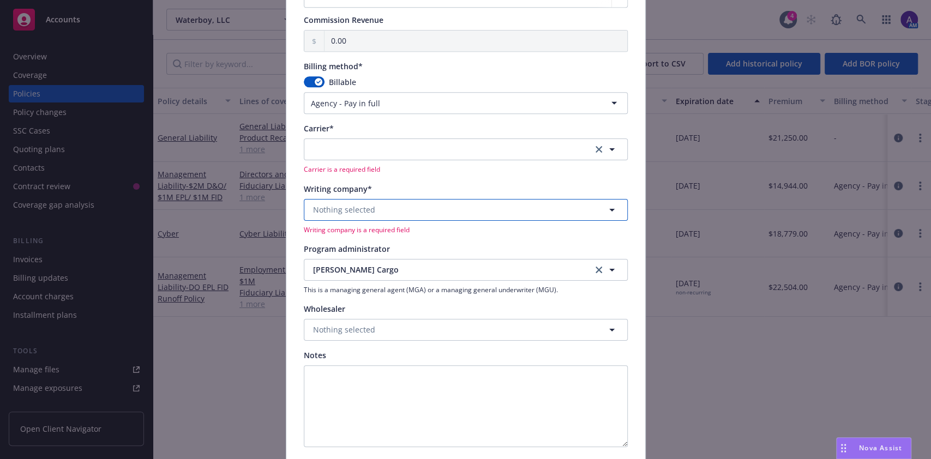
click at [353, 213] on span "Nothing selected" at bounding box center [344, 209] width 62 height 11
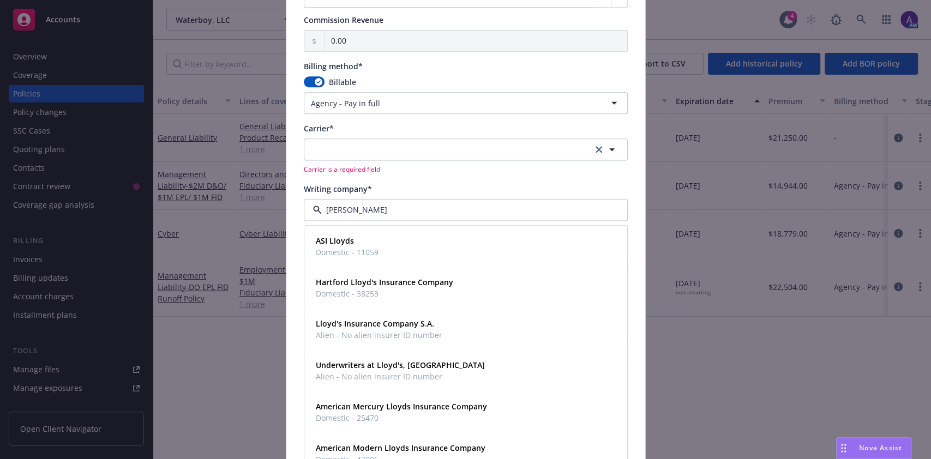
type input "lloyd"
click at [349, 150] on button "button" at bounding box center [466, 149] width 324 height 22
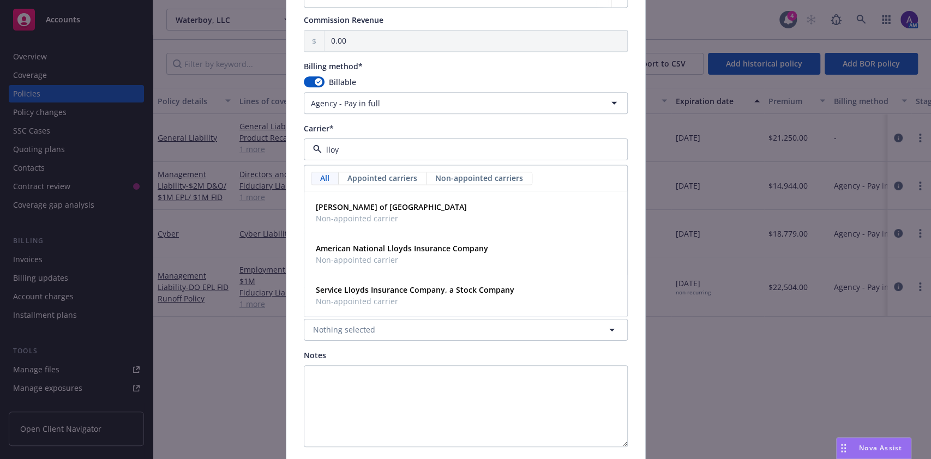
type input "lloyd"
click at [347, 209] on strong "Lloyd's of London" at bounding box center [391, 207] width 151 height 10
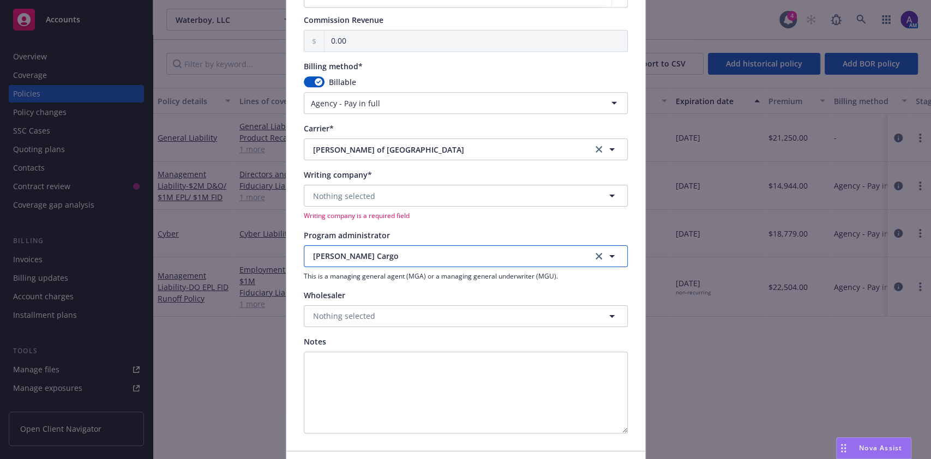
drag, startPoint x: 351, startPoint y: 246, endPoint x: 350, endPoint y: 197, distance: 49.6
click at [350, 197] on span "Nothing selected" at bounding box center [344, 195] width 62 height 11
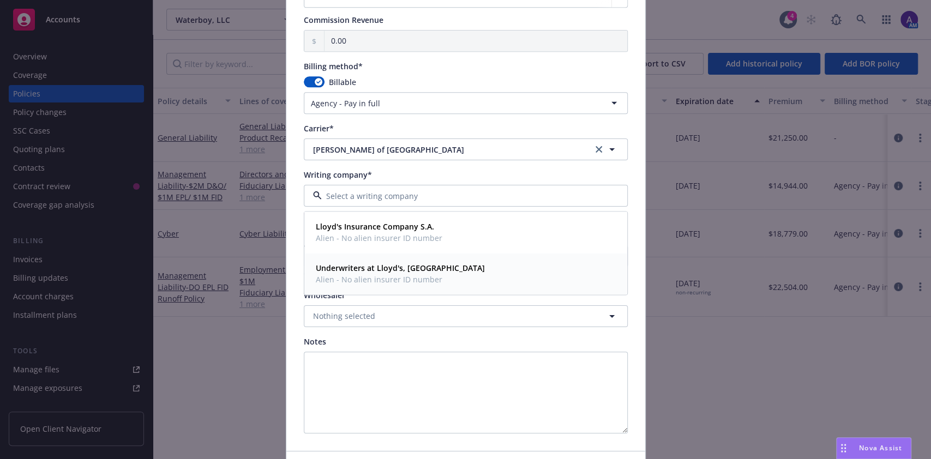
drag, startPoint x: 353, startPoint y: 227, endPoint x: 345, endPoint y: 269, distance: 42.8
click at [345, 269] on div "Lloyd's Insurance Company S.A. Alien - No alien insurer ID number Underwriters …" at bounding box center [465, 253] width 323 height 83
click at [345, 269] on strong "Underwriters at Lloyd's, London" at bounding box center [400, 268] width 169 height 10
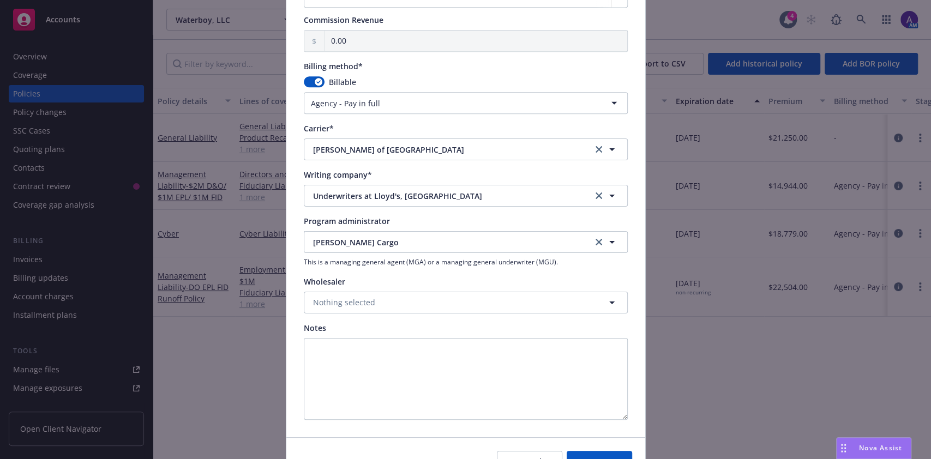
scroll to position [957, 0]
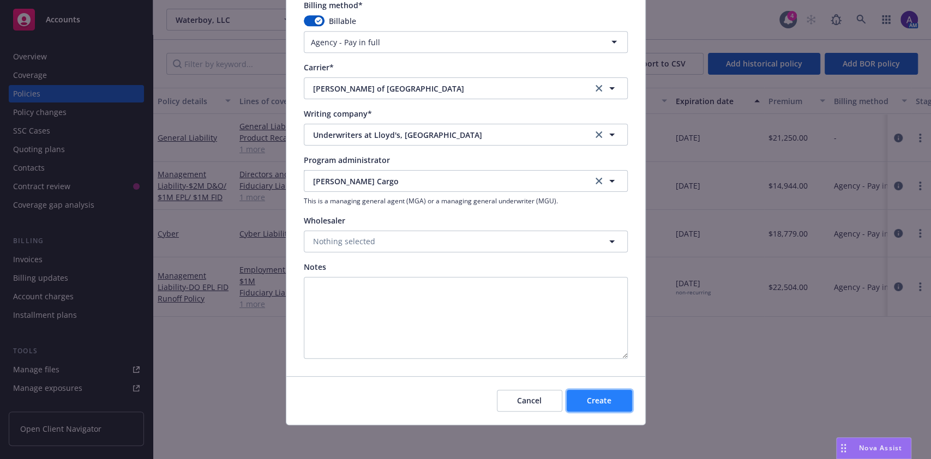
click at [599, 402] on span "Create" at bounding box center [599, 400] width 25 height 10
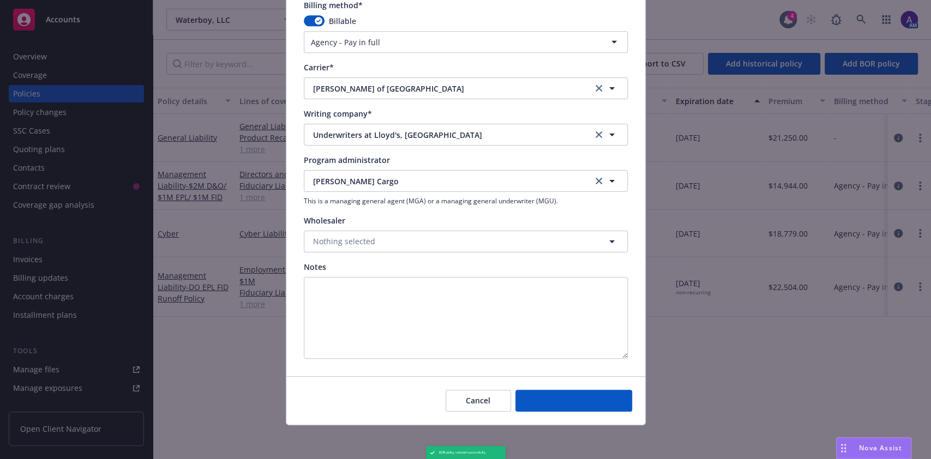
select select "DIRECT"
select select "other"
type input "08/15/2025"
type input "08/15/2026"
type input "00.00"
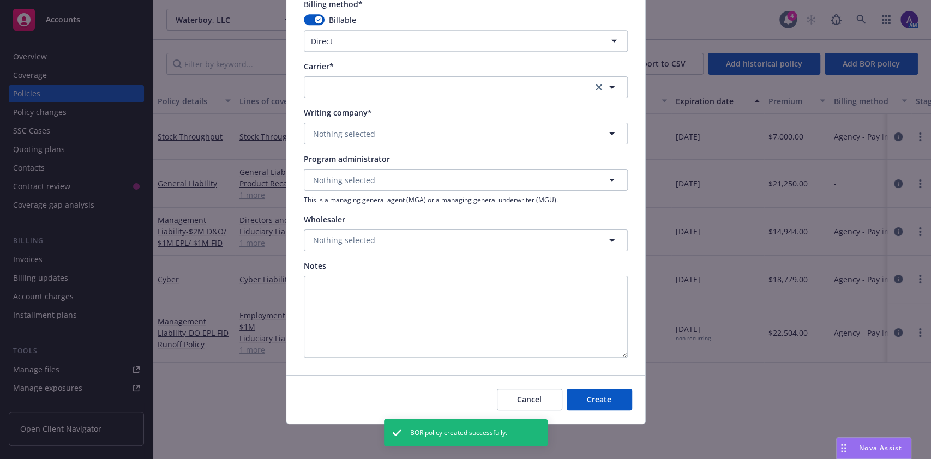
scroll to position [869, 0]
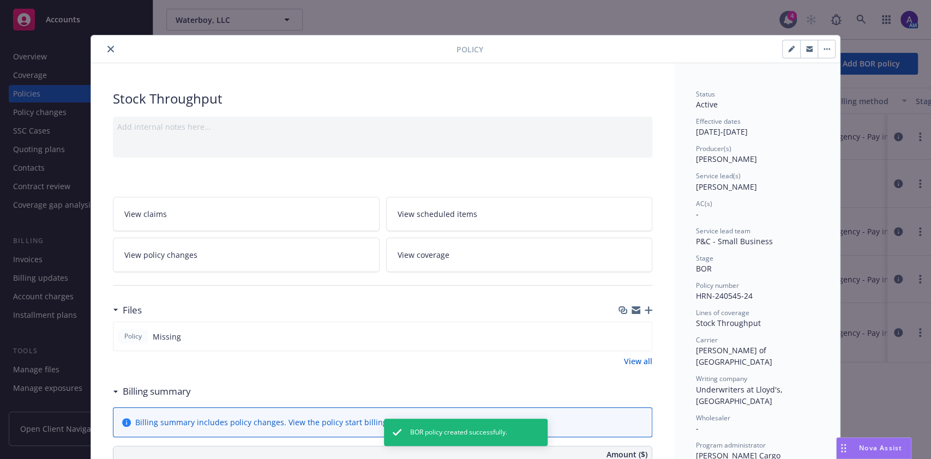
click at [107, 51] on icon "close" at bounding box center [110, 49] width 7 height 7
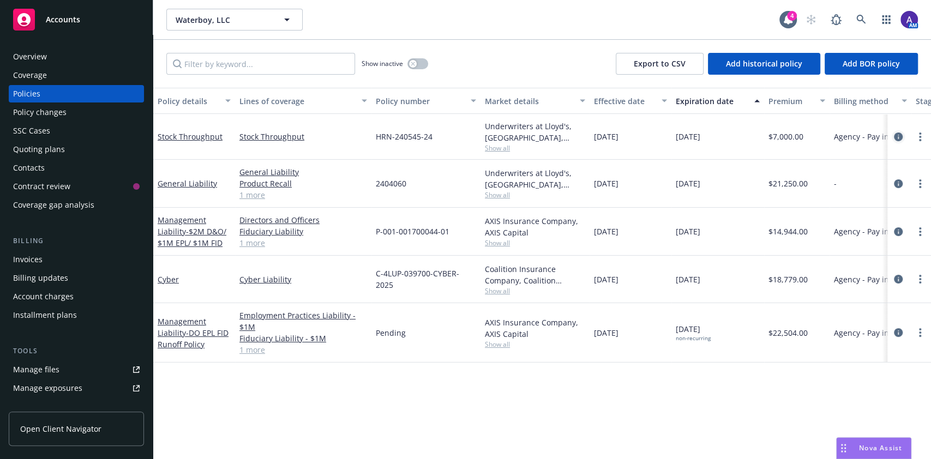
click at [895, 138] on icon "circleInformation" at bounding box center [897, 136] width 9 height 9
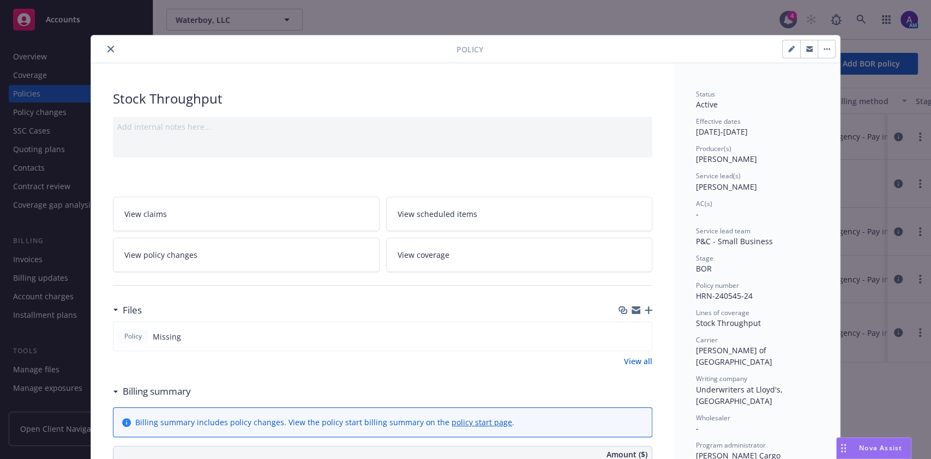
scroll to position [32, 0]
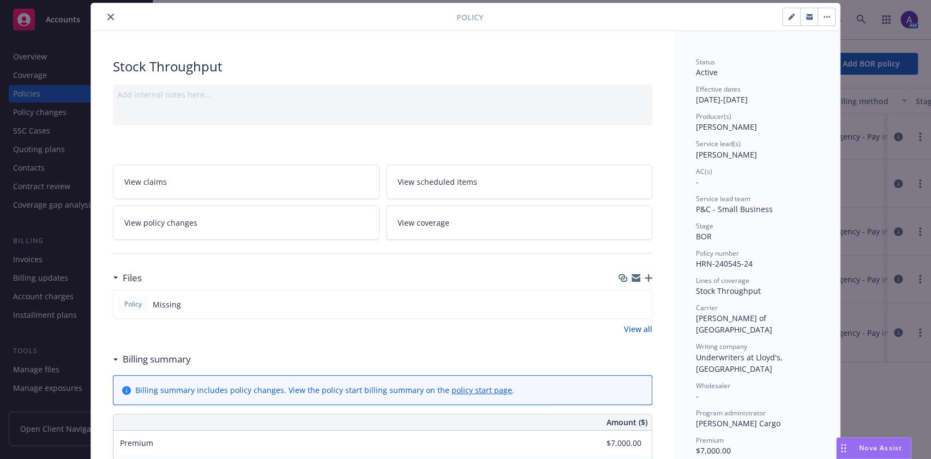
click at [644, 274] on icon "button" at bounding box center [648, 278] width 8 height 8
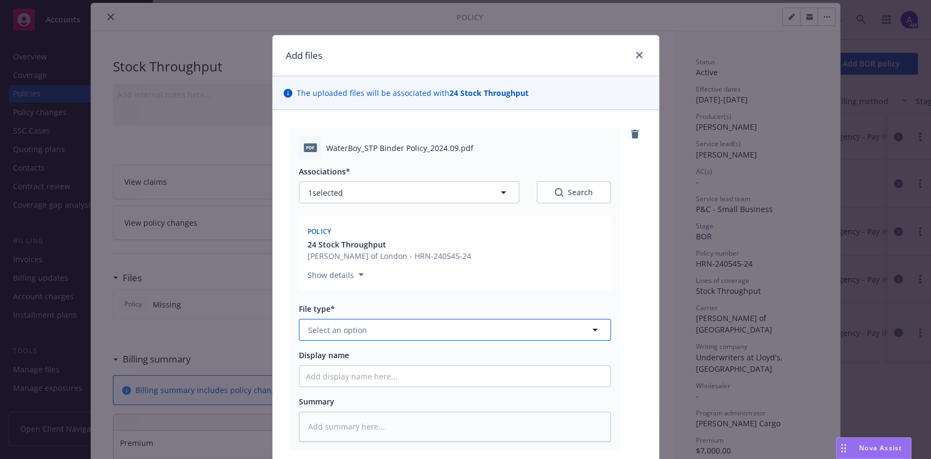
click at [452, 322] on button "Select an option" at bounding box center [455, 330] width 312 height 22
type input "polic"
click at [374, 368] on div "Policy" at bounding box center [454, 360] width 311 height 29
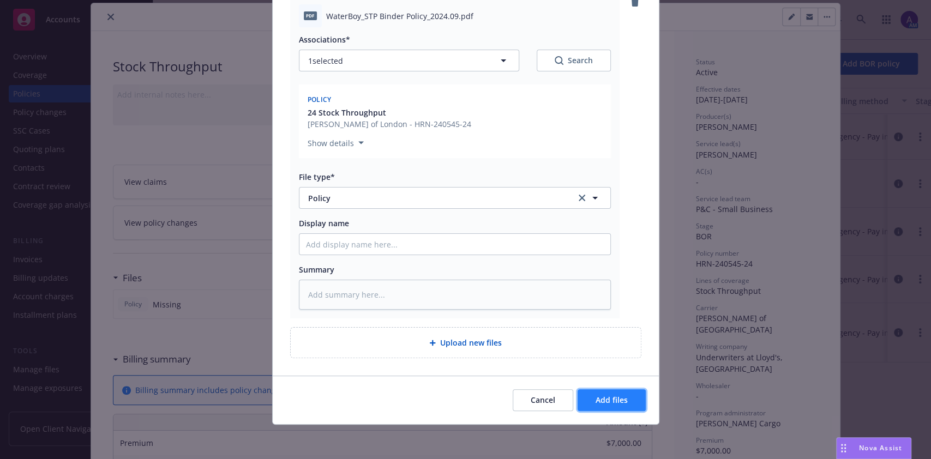
click at [595, 392] on button "Add files" at bounding box center [611, 400] width 68 height 22
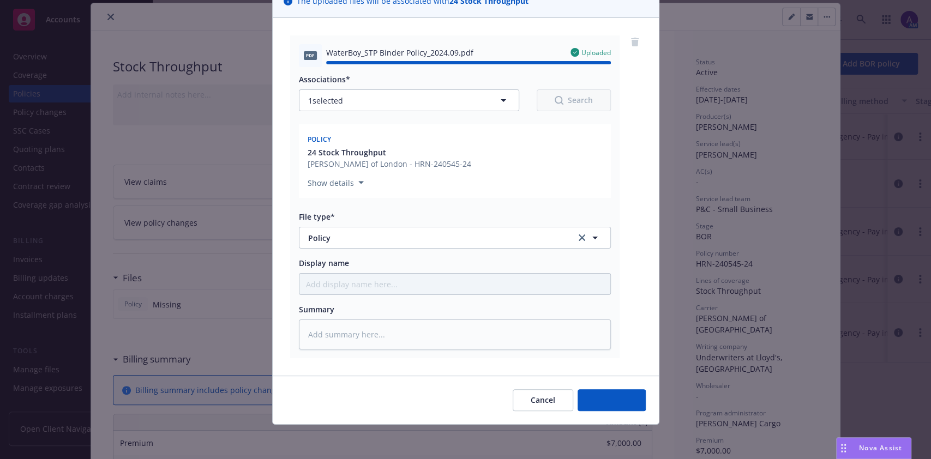
type textarea "x"
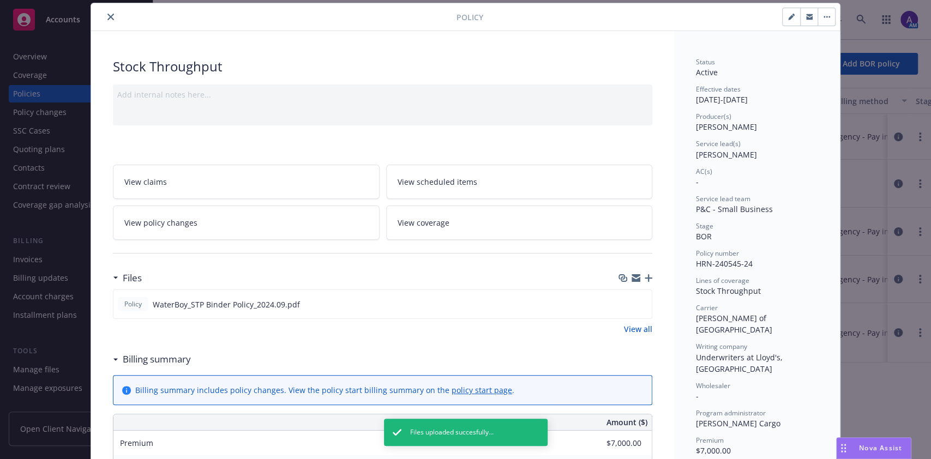
click at [112, 11] on div at bounding box center [275, 16] width 361 height 13
click at [107, 17] on icon "close" at bounding box center [110, 17] width 7 height 7
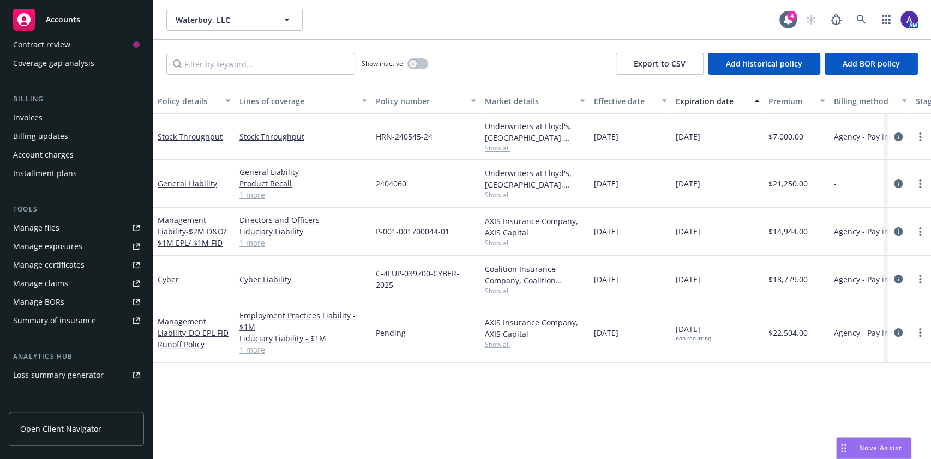
scroll to position [251, 0]
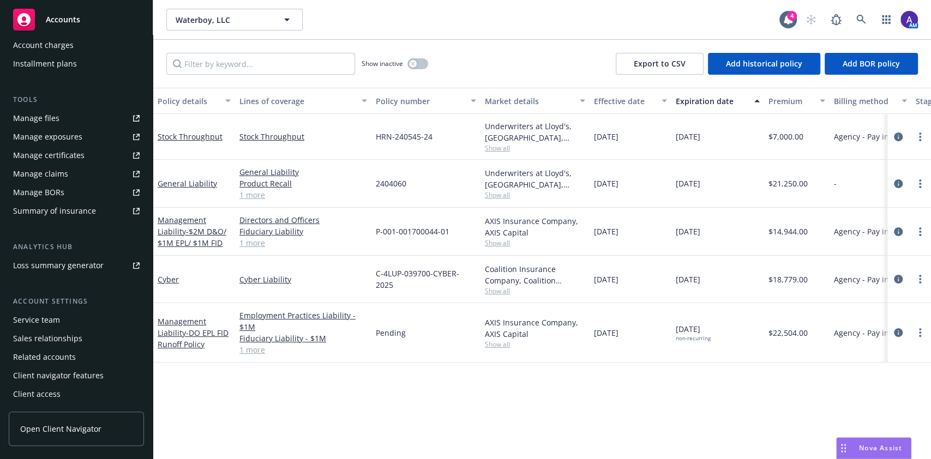
click at [53, 322] on div "Service team" at bounding box center [36, 319] width 47 height 17
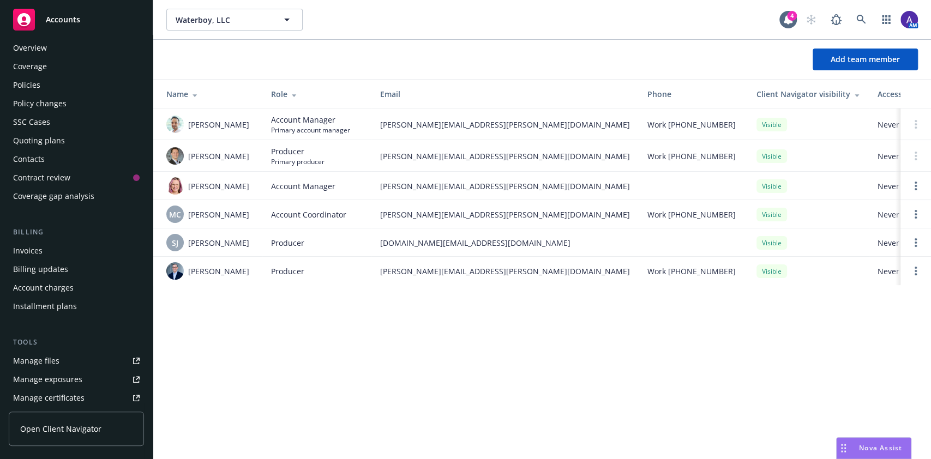
scroll to position [7, 0]
click at [44, 159] on div "Contacts" at bounding box center [76, 160] width 126 height 17
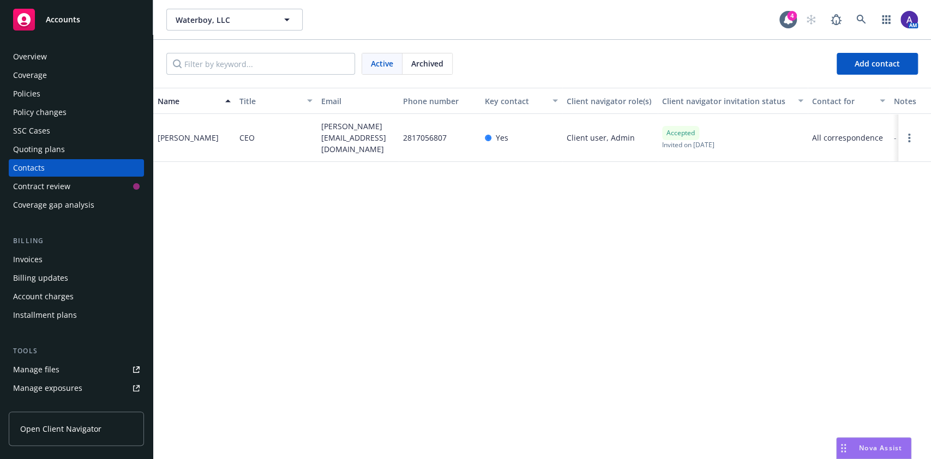
click at [197, 139] on div "[PERSON_NAME]" at bounding box center [188, 137] width 61 height 11
copy div "[PERSON_NAME]"
drag, startPoint x: 359, startPoint y: 137, endPoint x: 322, endPoint y: 125, distance: 39.3
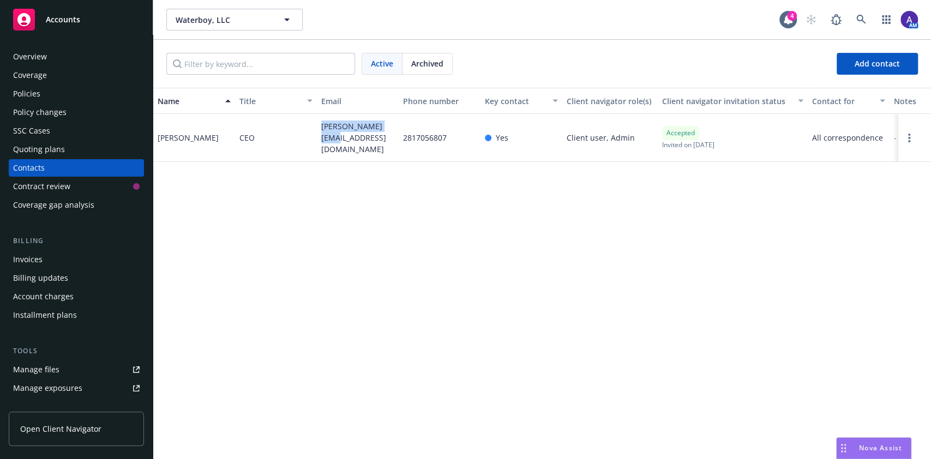
click at [322, 125] on span "[PERSON_NAME][EMAIL_ADDRESS][DOMAIN_NAME]" at bounding box center [357, 137] width 73 height 34
copy span "[PERSON_NAME][EMAIL_ADDRESS][DOMAIN_NAME]"
click at [35, 101] on div "Policies" at bounding box center [26, 93] width 27 height 17
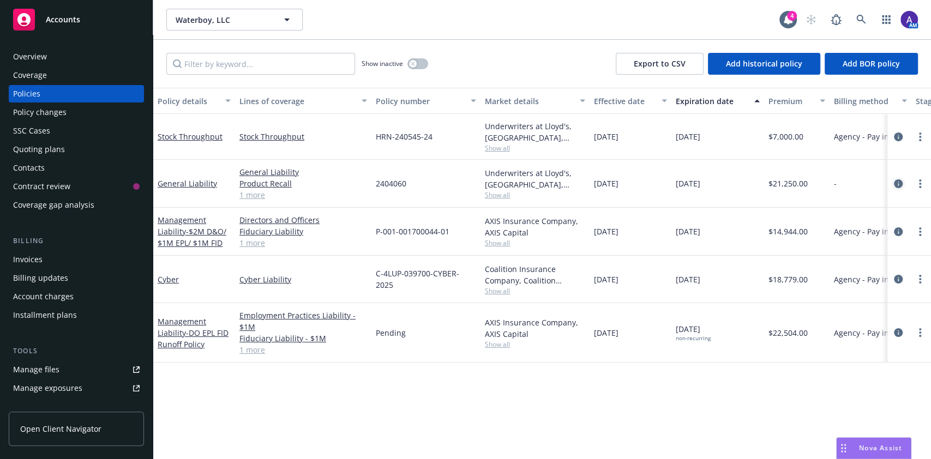
click at [899, 181] on icon "circleInformation" at bounding box center [897, 183] width 9 height 9
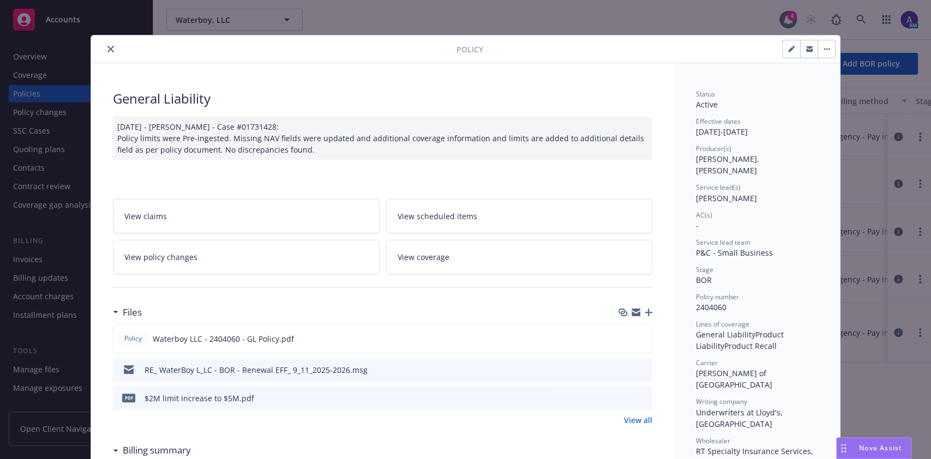
click at [637, 395] on icon "preview file" at bounding box center [642, 398] width 10 height 8
click at [637, 338] on icon "preview file" at bounding box center [641, 338] width 10 height 8
click at [637, 394] on icon "preview file" at bounding box center [642, 398] width 10 height 8
